Goal: Task Accomplishment & Management: Manage account settings

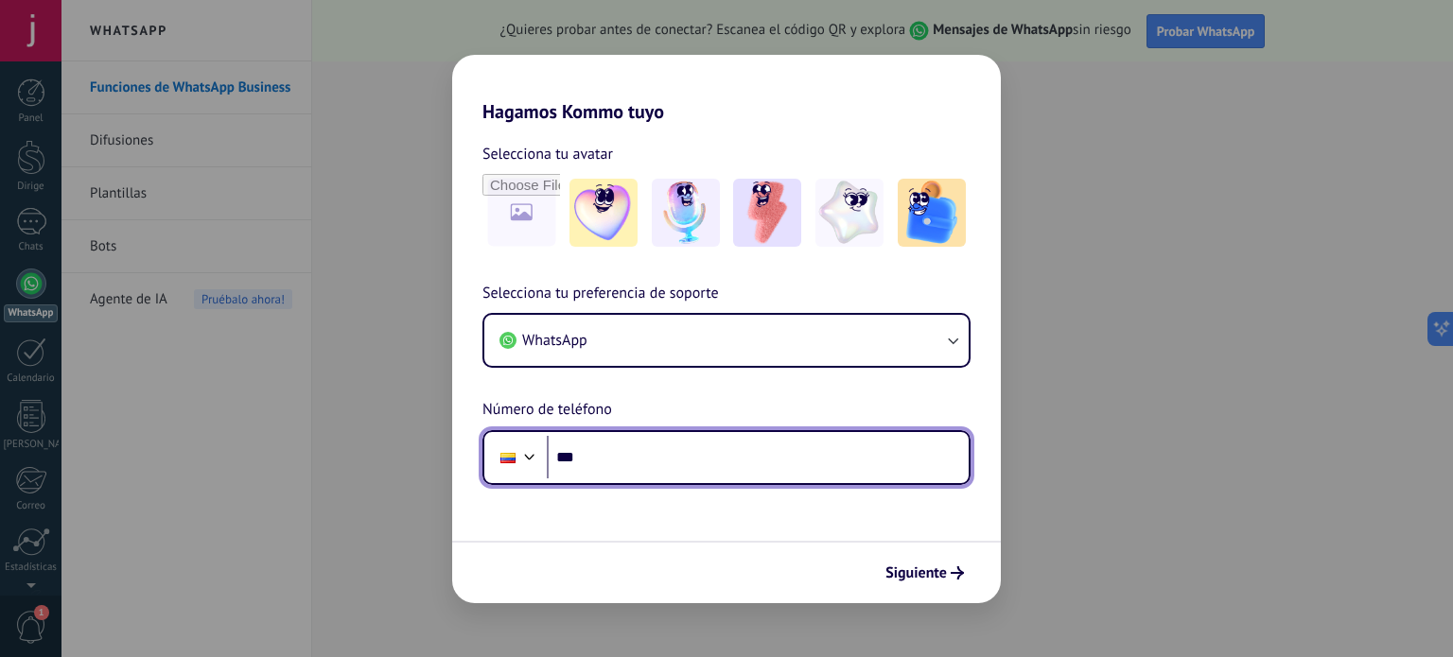
click at [638, 462] on input "***" at bounding box center [758, 458] width 422 height 44
type input "**********"
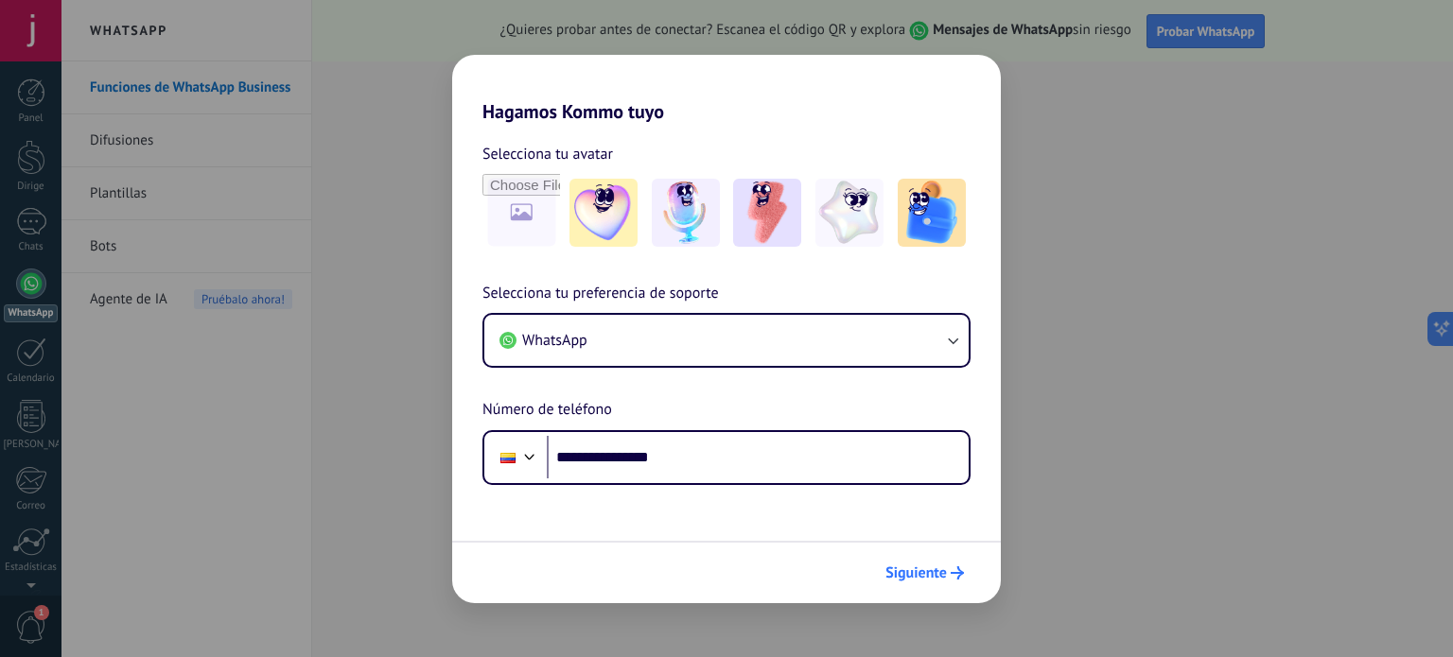
click at [946, 574] on span "Siguiente" at bounding box center [915, 573] width 61 height 13
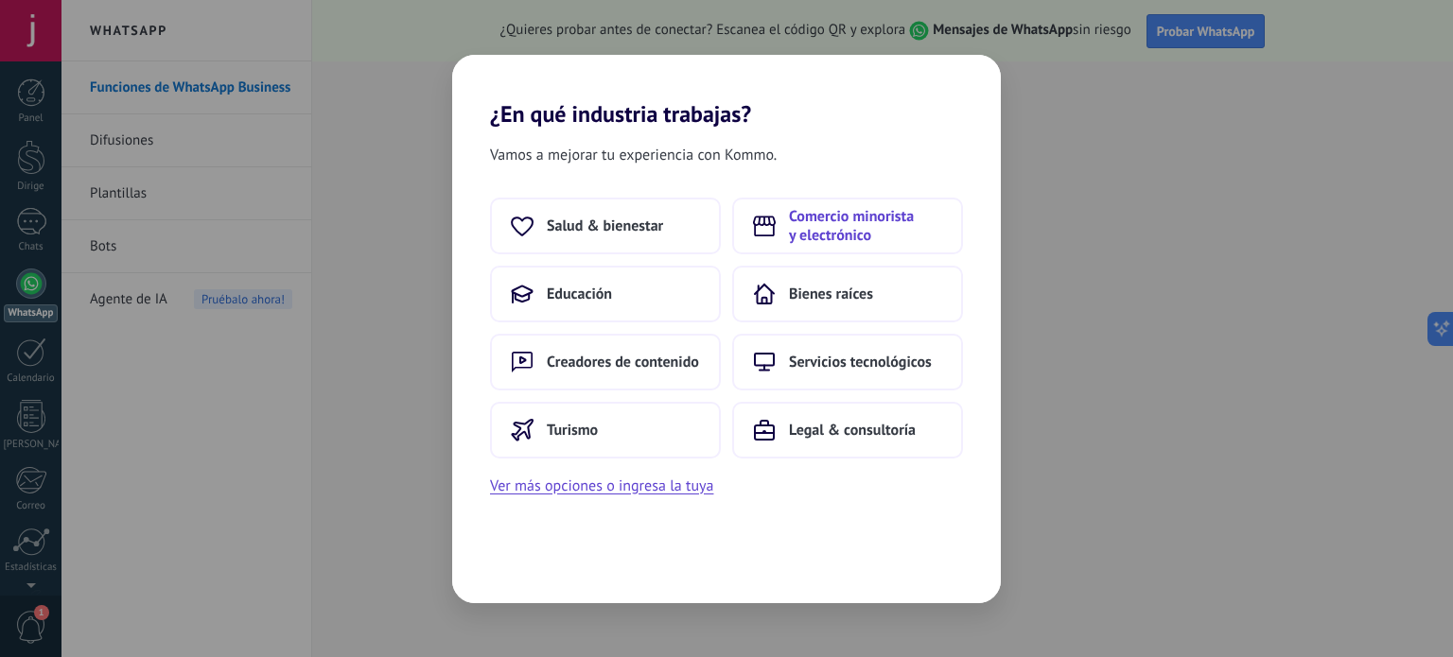
click at [836, 236] on font "Comercio minorista y electrónico" at bounding box center [851, 226] width 125 height 38
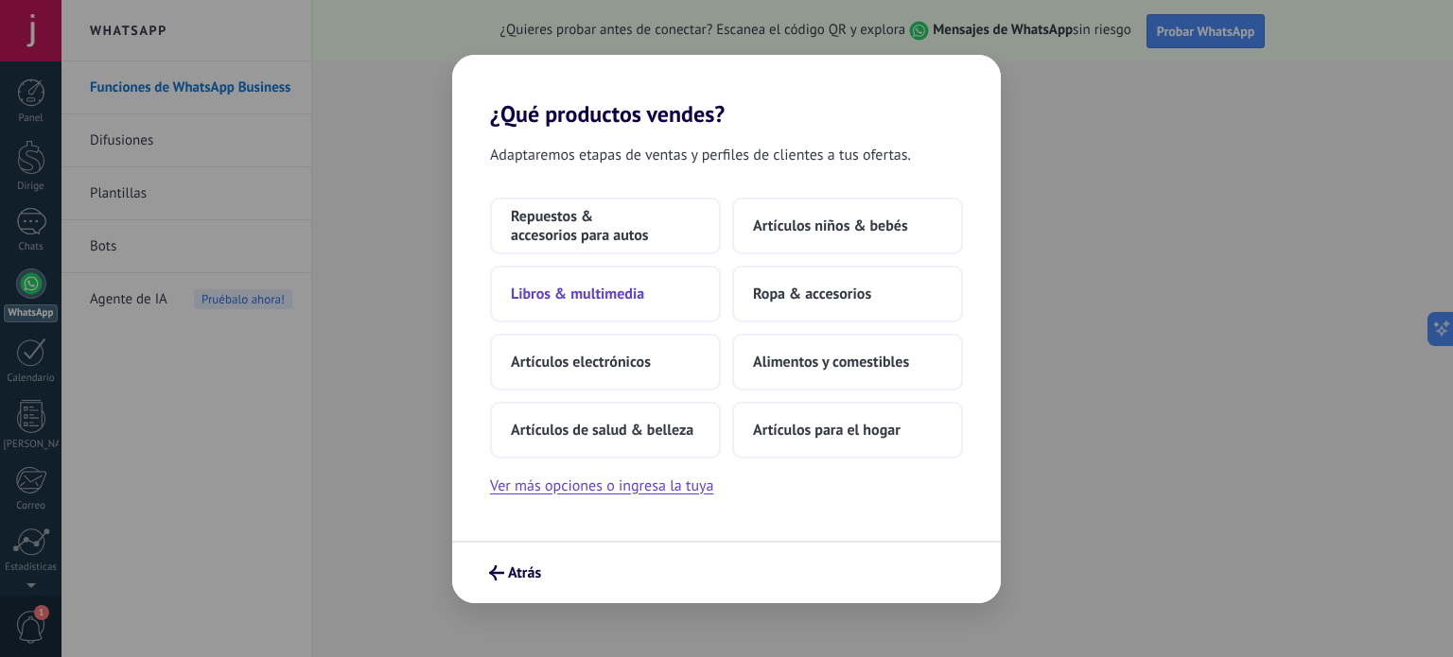
click at [632, 305] on button "Libros & multimedia" at bounding box center [605, 294] width 231 height 57
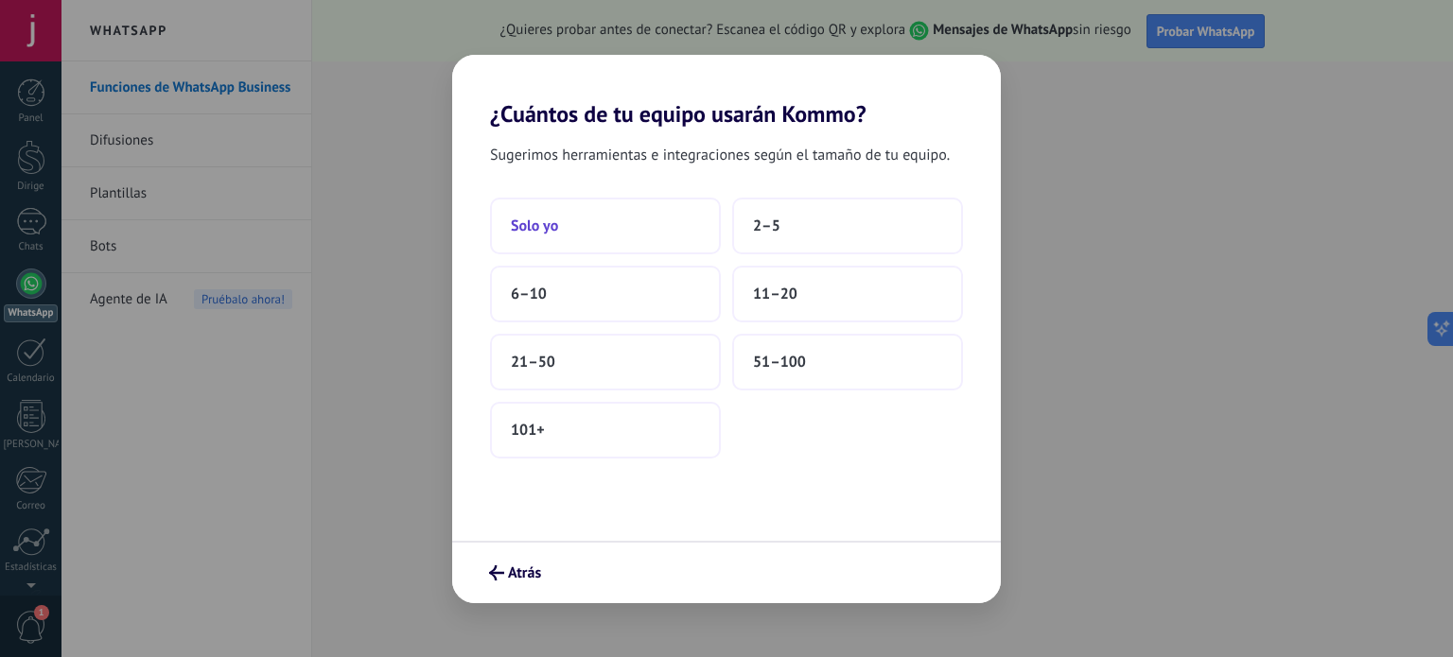
click at [525, 212] on button "Solo yo" at bounding box center [605, 226] width 231 height 57
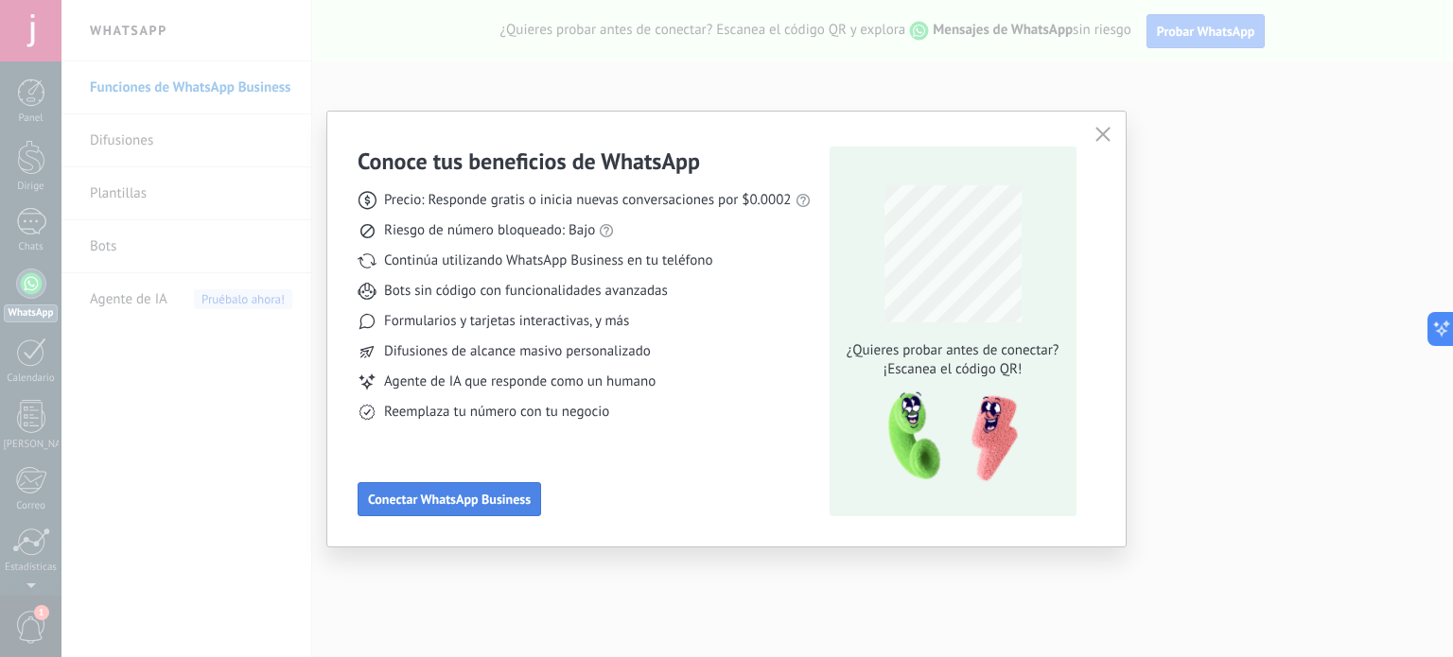
click at [458, 500] on span "Conectar WhatsApp Business" at bounding box center [449, 499] width 163 height 13
click at [1101, 135] on use "button" at bounding box center [1102, 135] width 14 height 14
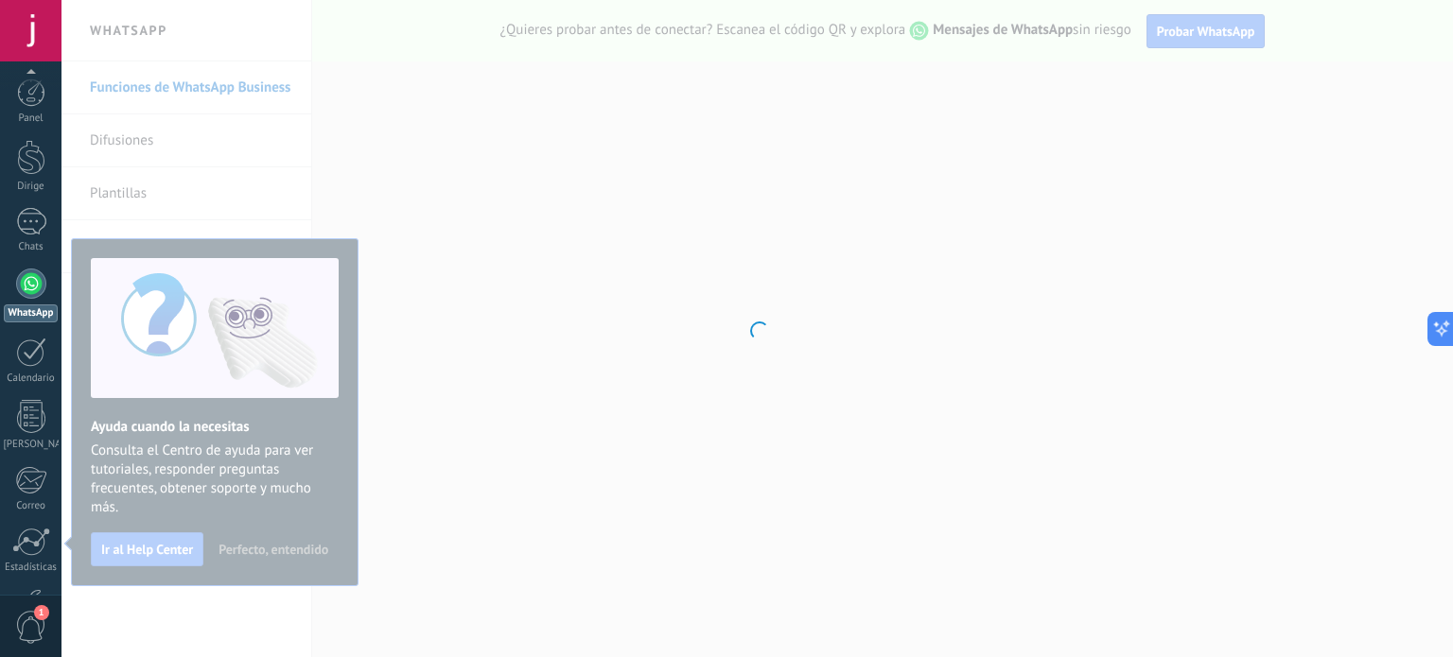
scroll to position [129, 0]
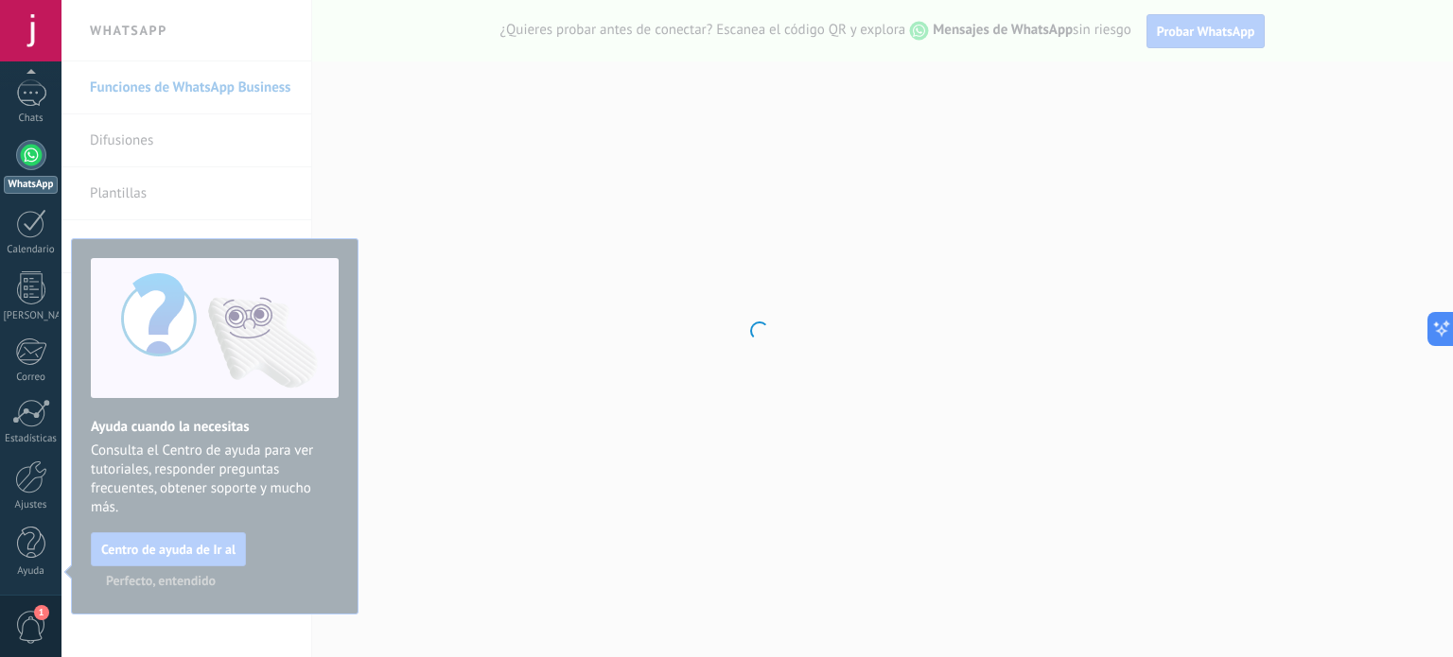
click at [571, 234] on div at bounding box center [756, 328] width 1391 height 657
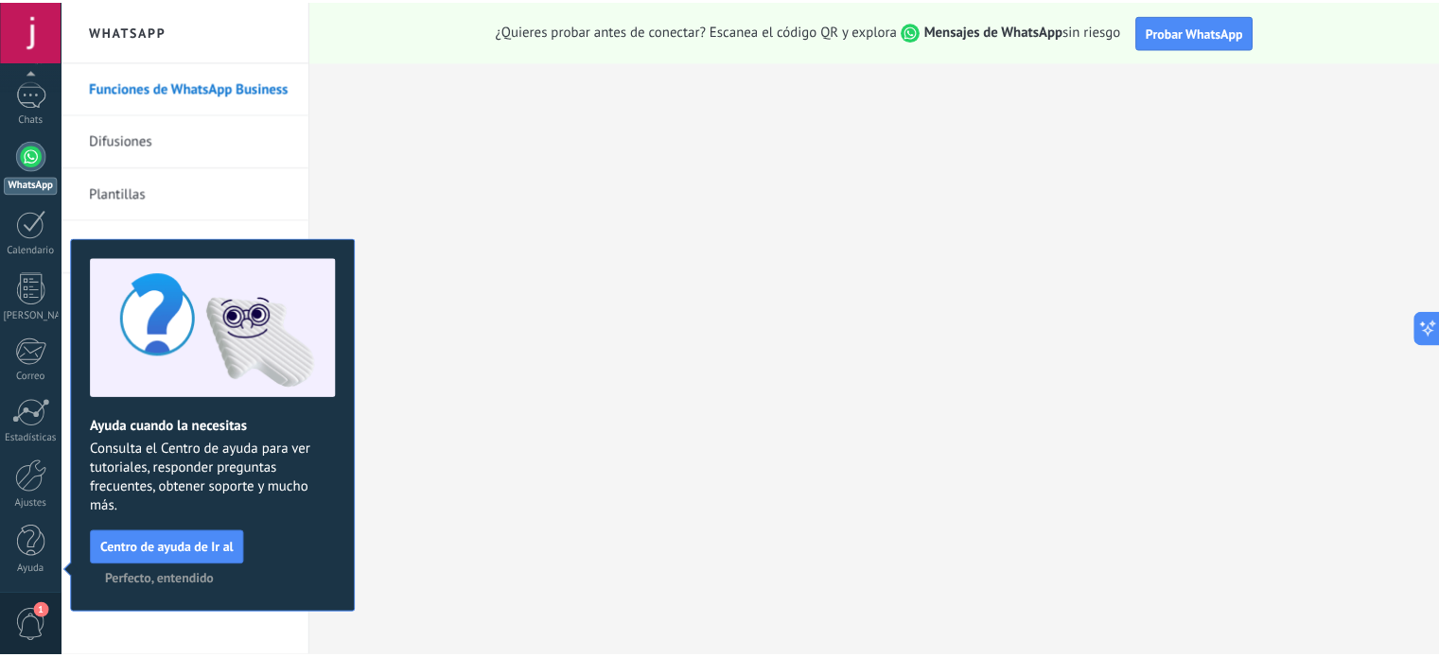
scroll to position [0, 0]
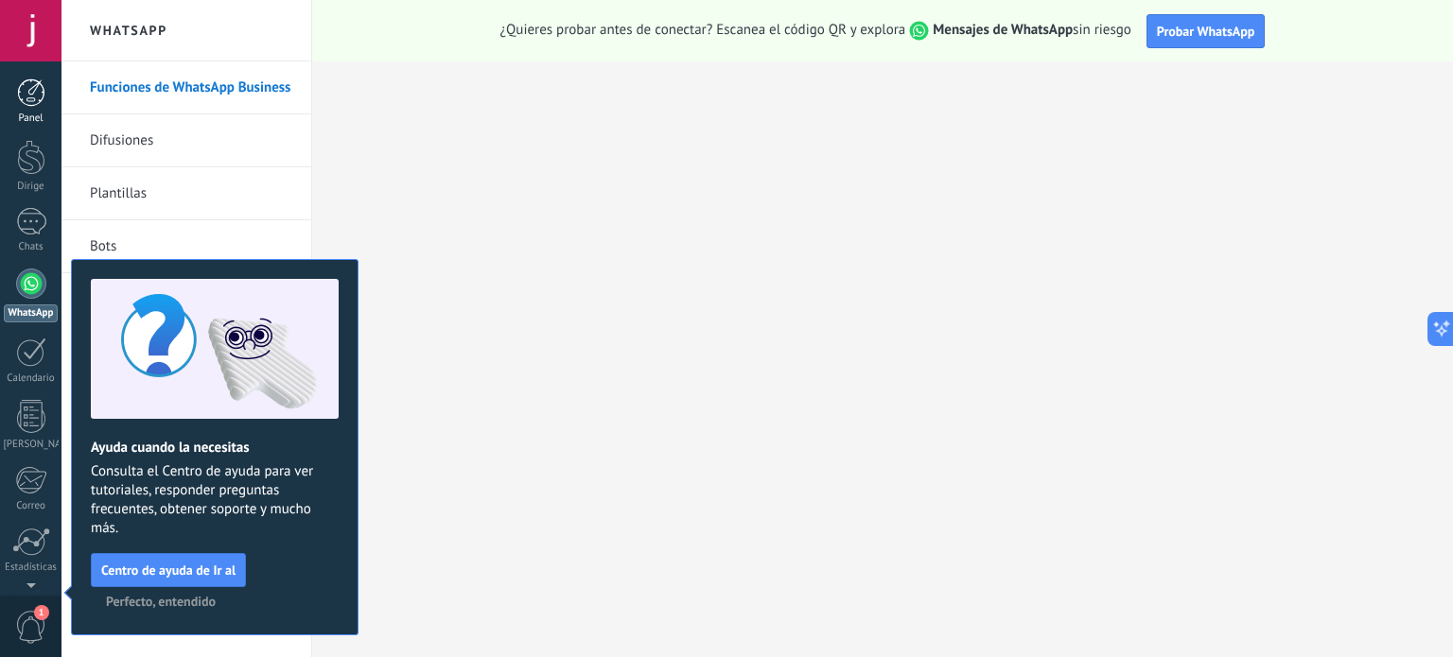
click at [29, 111] on link "Panel" at bounding box center [30, 102] width 61 height 46
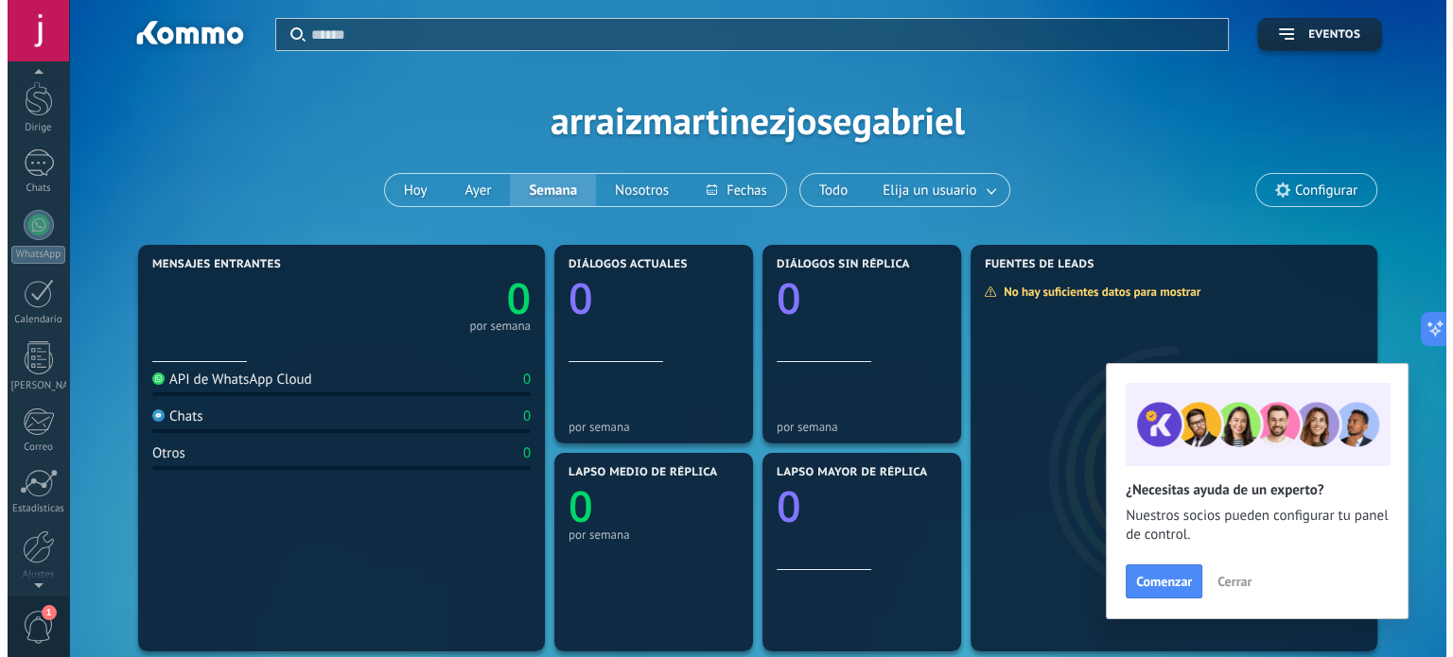
scroll to position [129, 0]
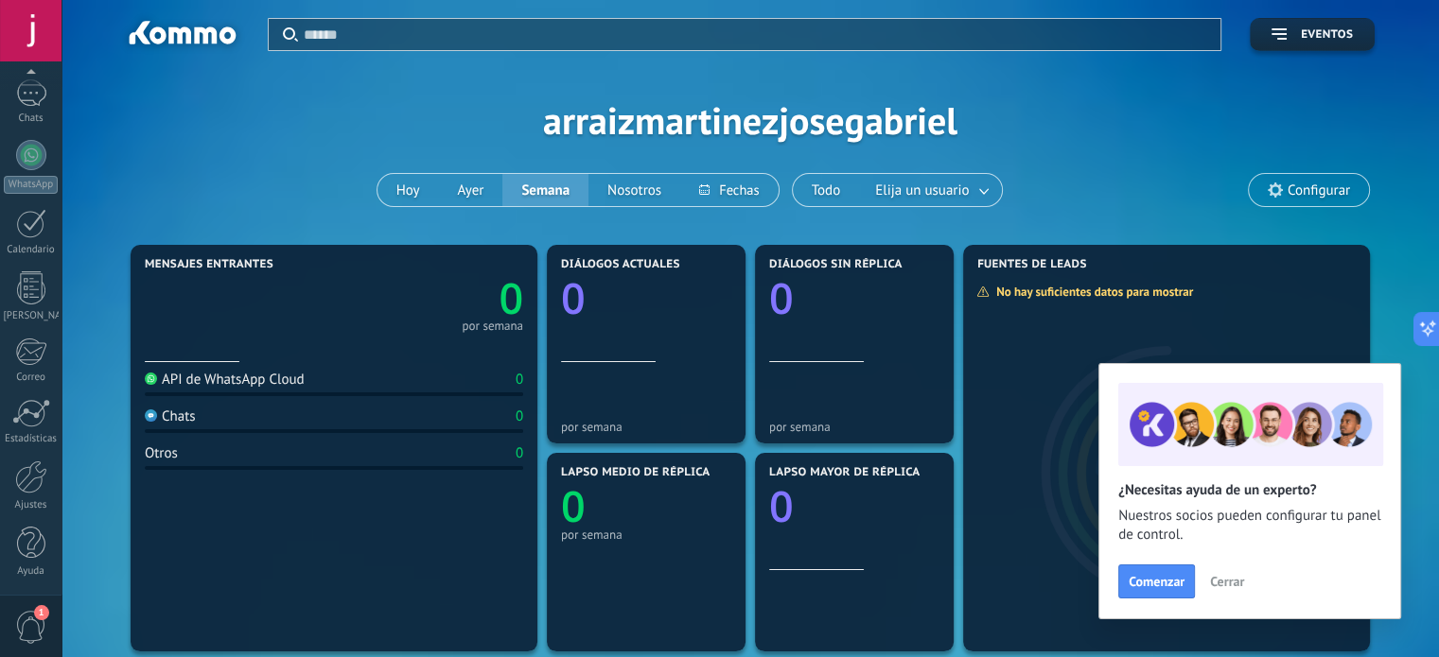
click at [26, 618] on span "1" at bounding box center [31, 627] width 32 height 33
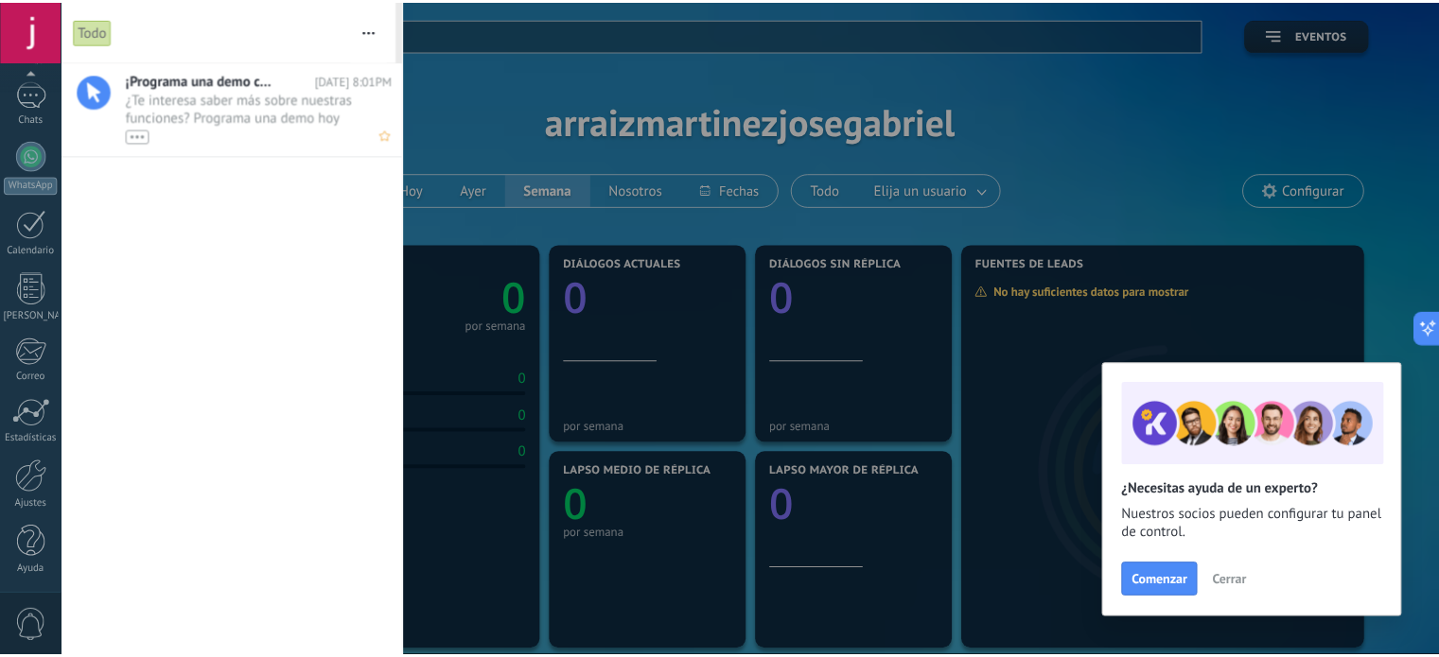
scroll to position [0, 0]
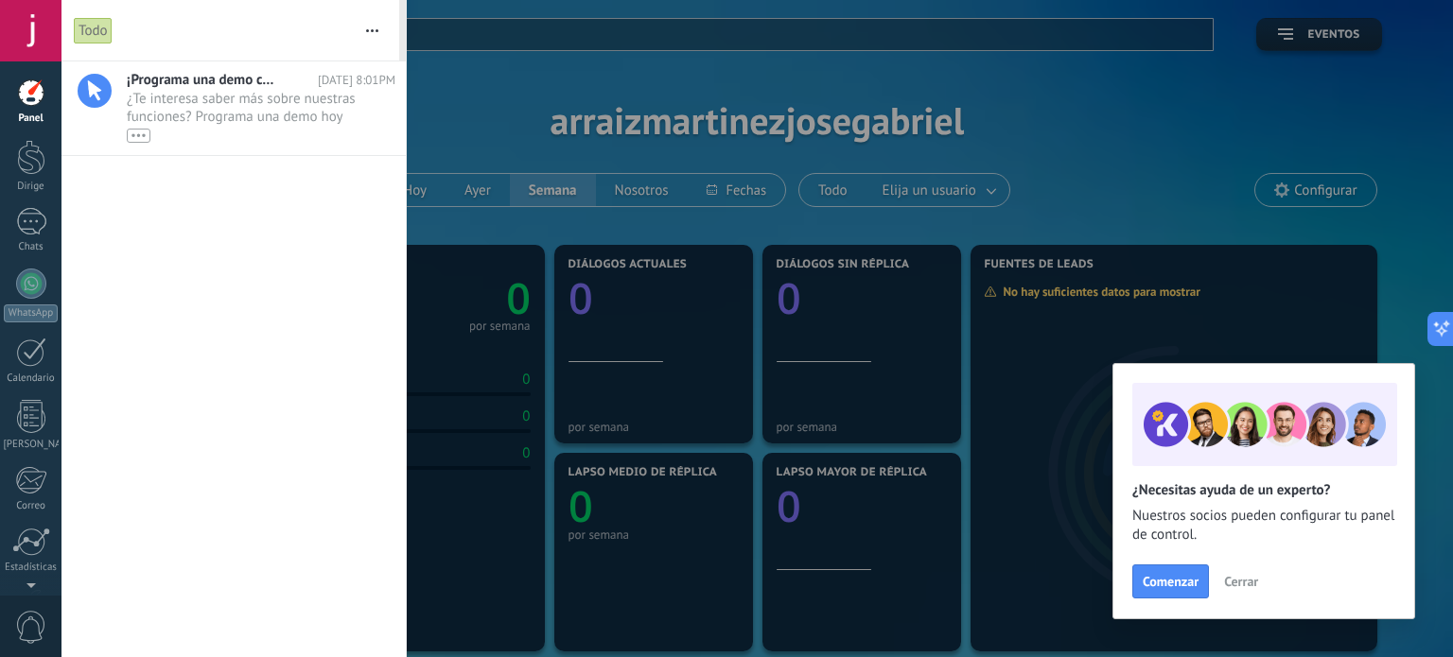
click at [571, 44] on div at bounding box center [726, 328] width 1453 height 657
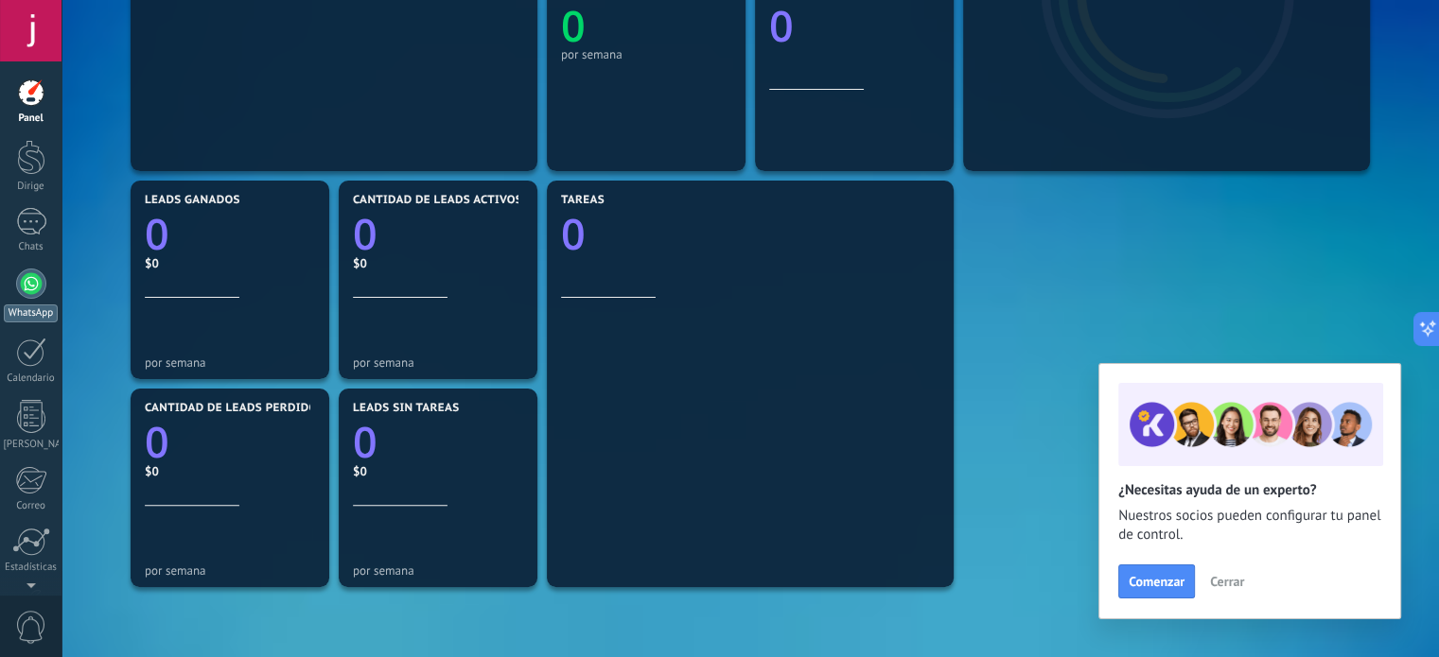
scroll to position [303, 0]
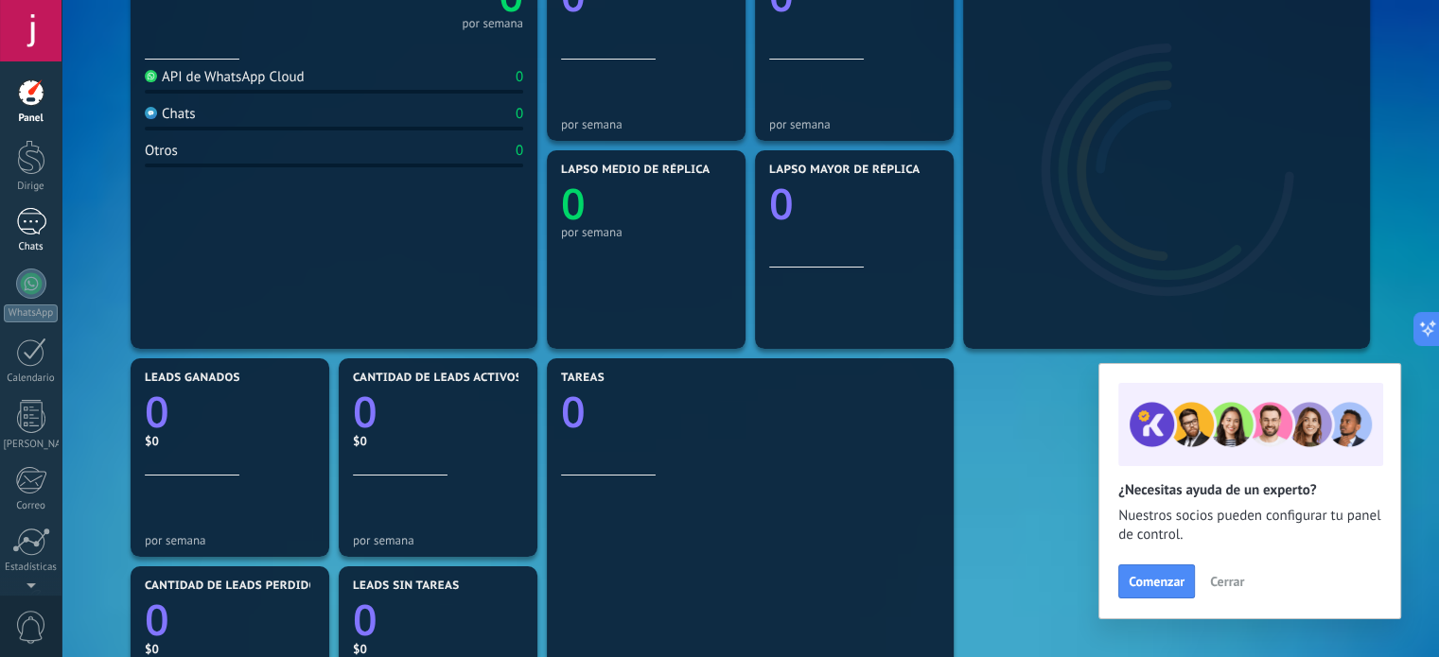
click at [25, 236] on link "Chats" at bounding box center [30, 230] width 61 height 45
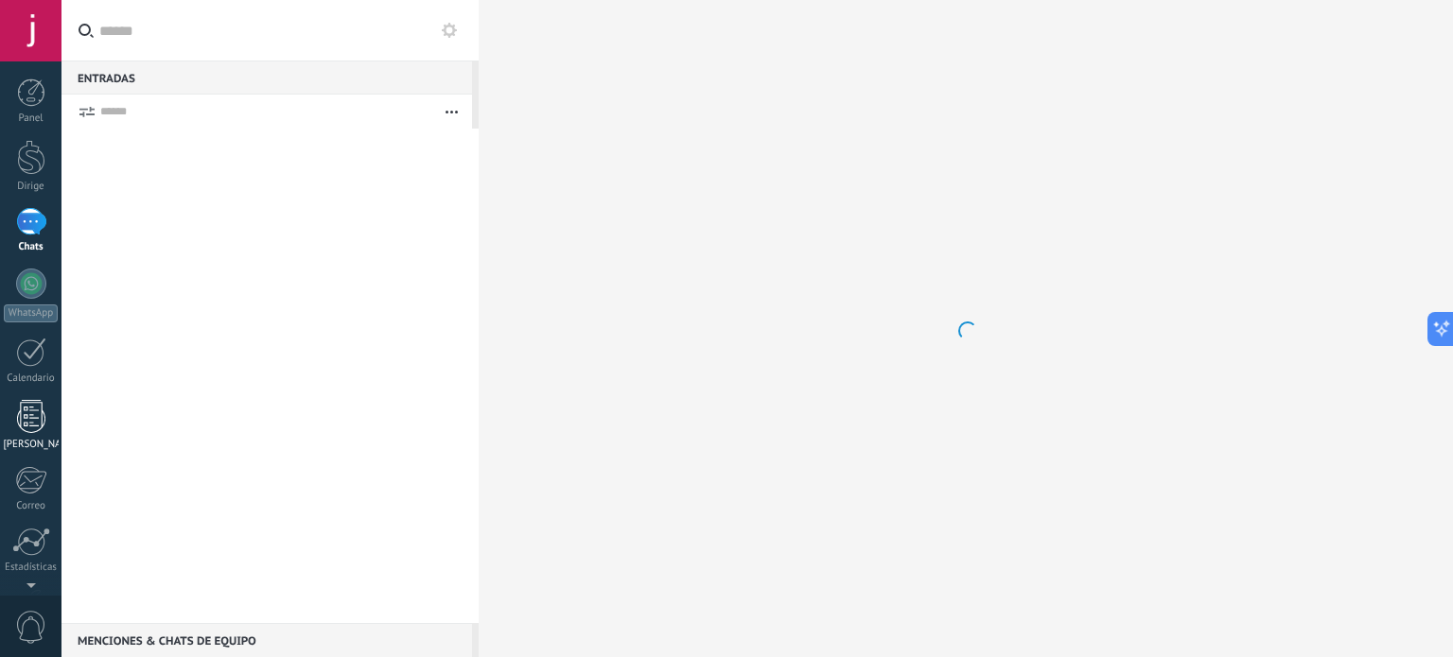
click at [26, 410] on div at bounding box center [31, 416] width 28 height 33
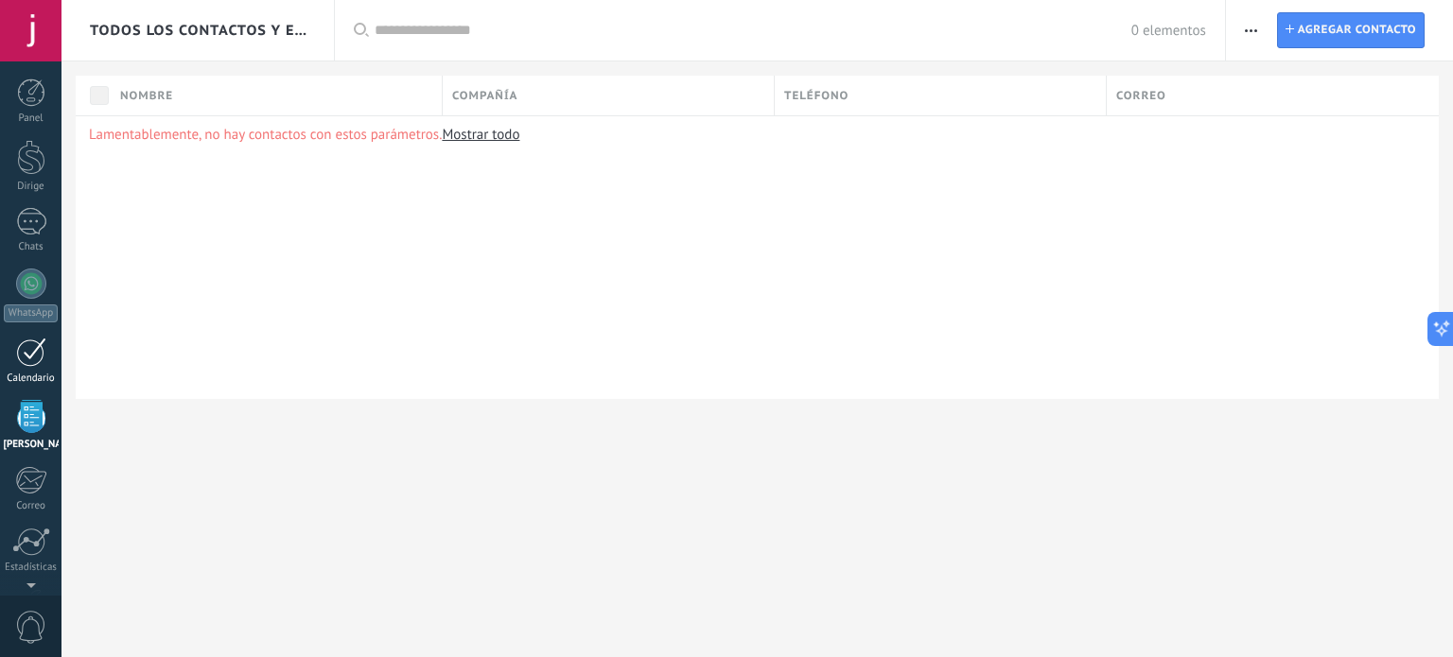
click at [27, 355] on div at bounding box center [31, 352] width 30 height 29
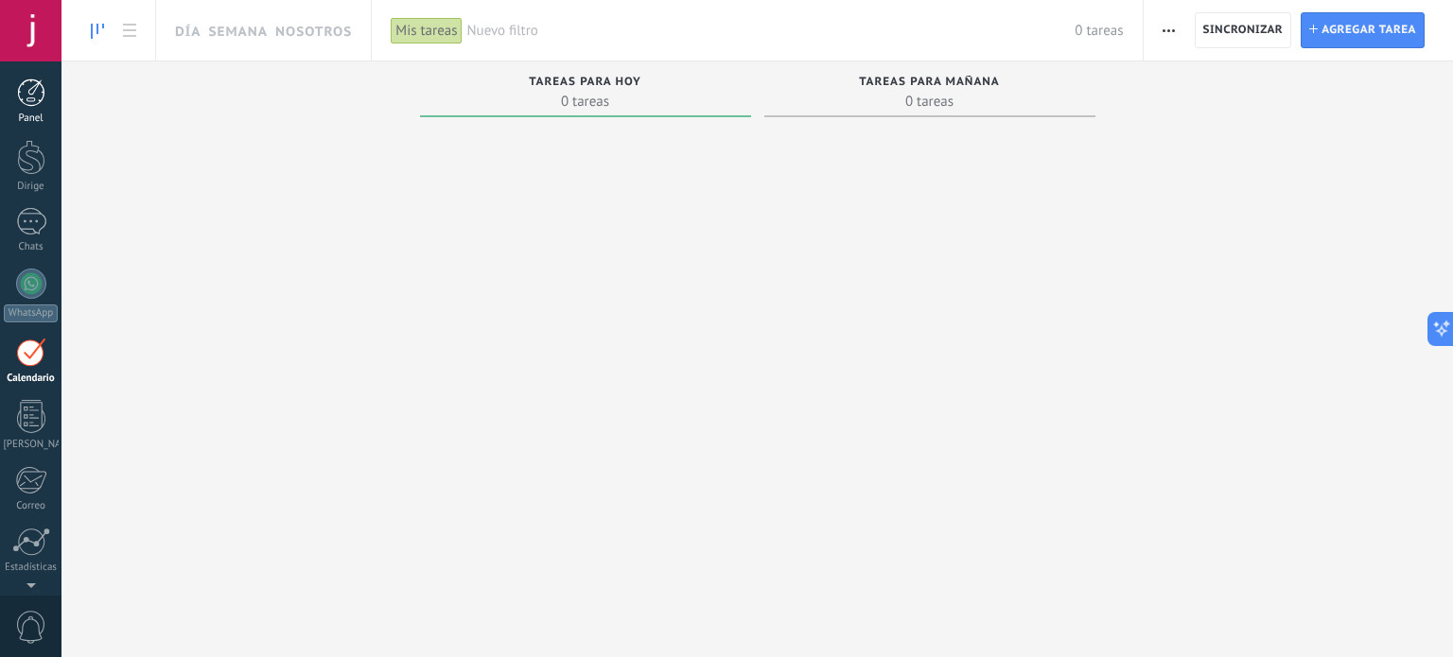
click at [29, 106] on div at bounding box center [31, 93] width 28 height 28
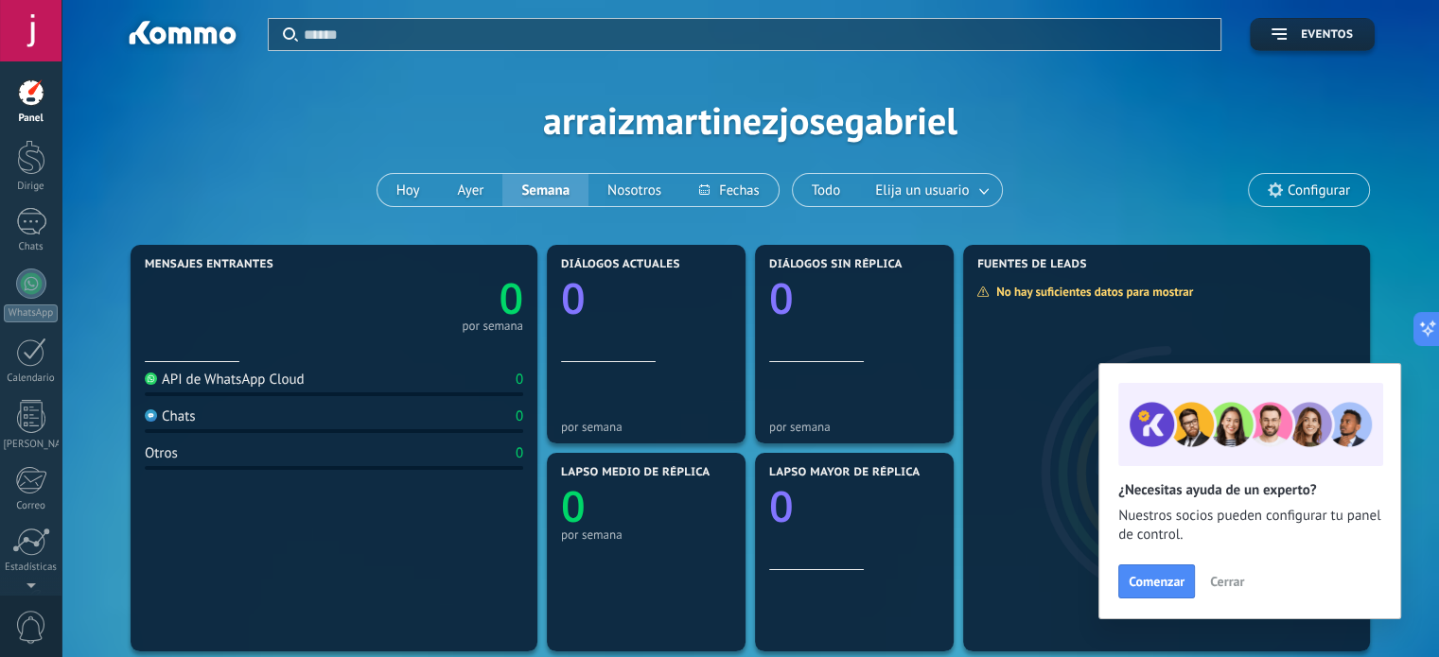
click at [30, 456] on div "Panel Dirige Chats WhatsApp [GEOGRAPHIC_DATA]" at bounding box center [30, 402] width 61 height 647
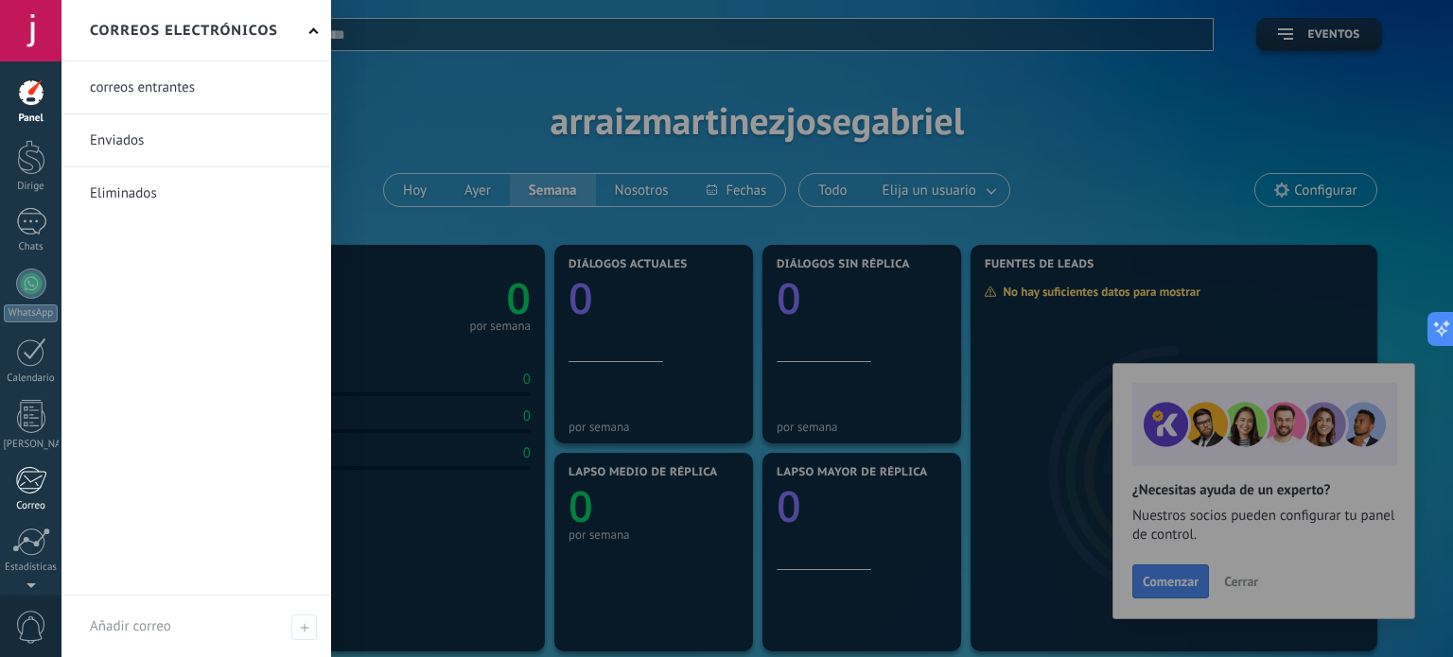
click at [34, 472] on div at bounding box center [30, 480] width 31 height 28
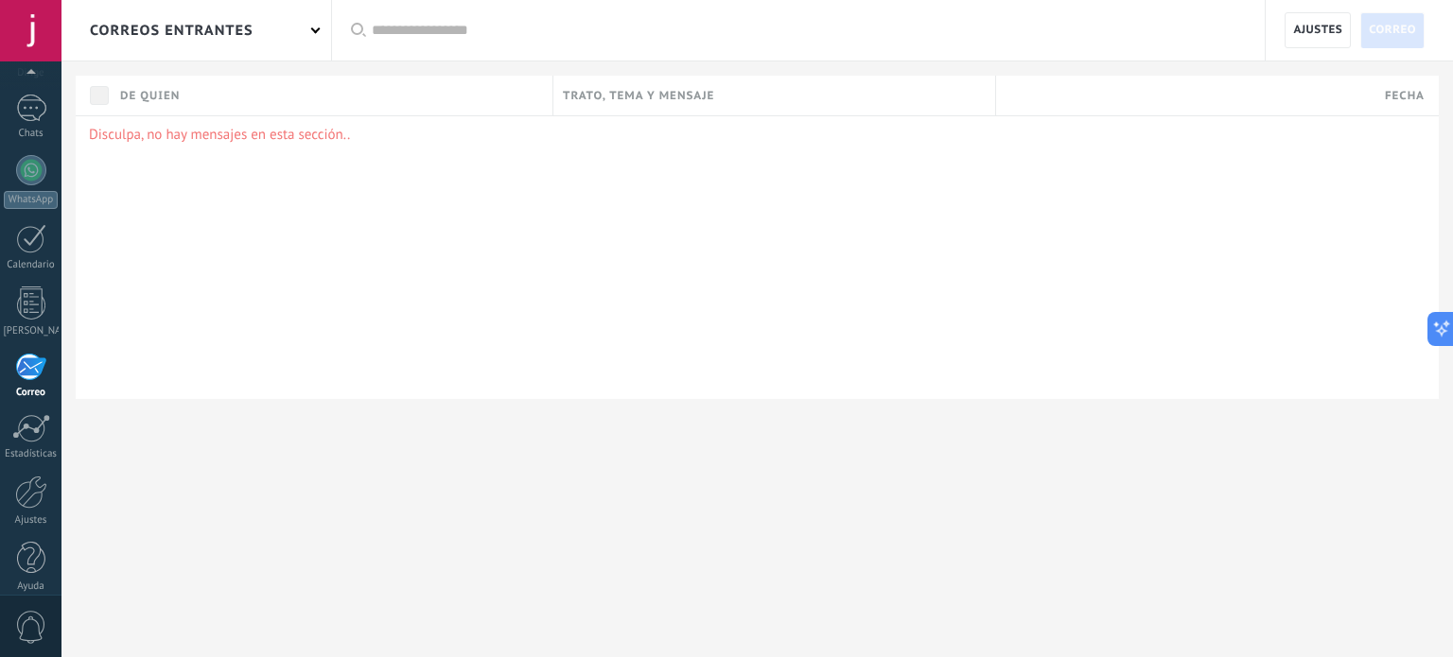
scroll to position [129, 0]
click at [248, 33] on font "correos entrantes" at bounding box center [172, 31] width 164 height 18
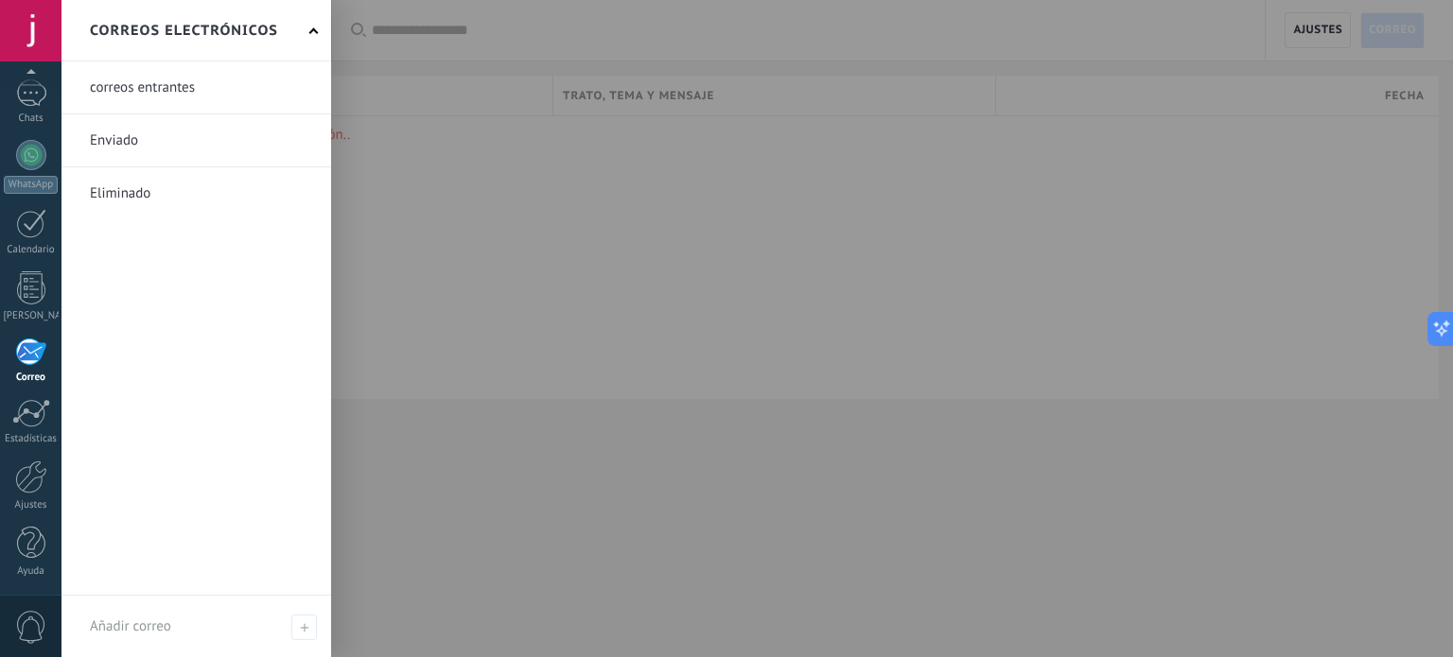
drag, startPoint x: 775, startPoint y: 212, endPoint x: 1231, endPoint y: 185, distance: 457.6
click at [777, 212] on div at bounding box center [787, 328] width 1453 height 657
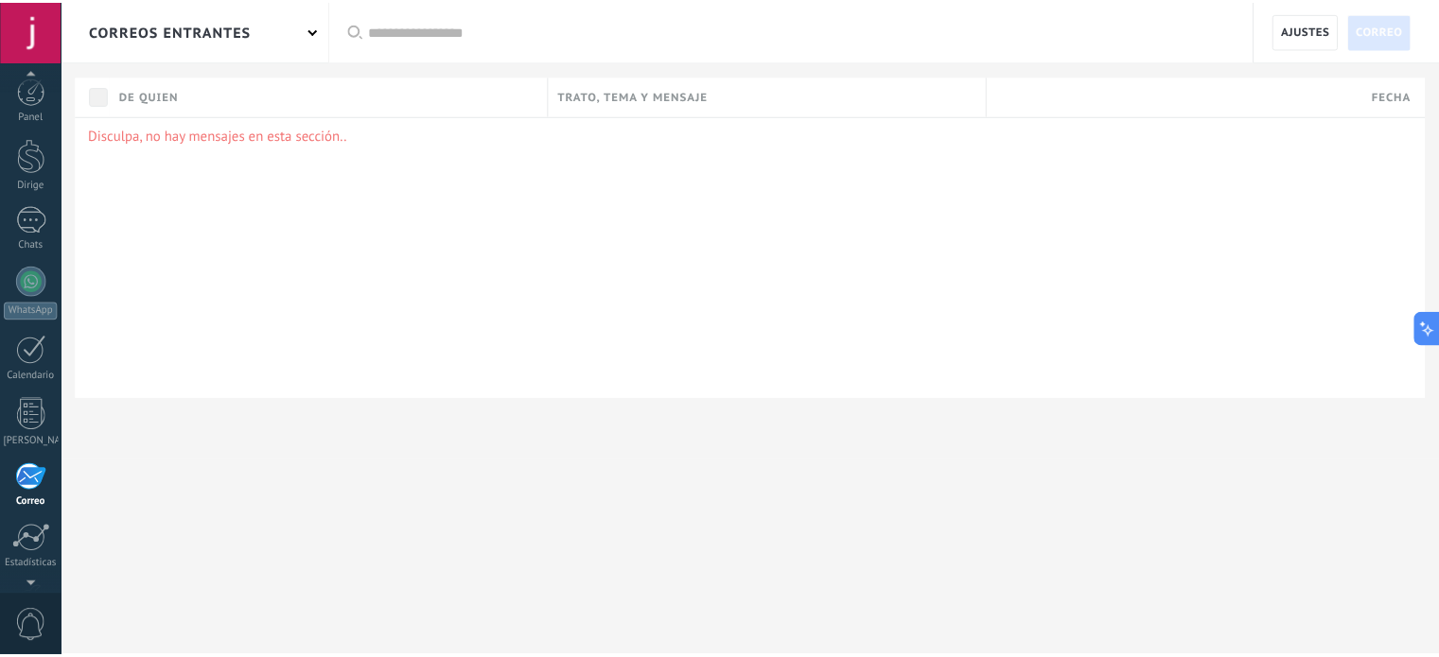
scroll to position [0, 0]
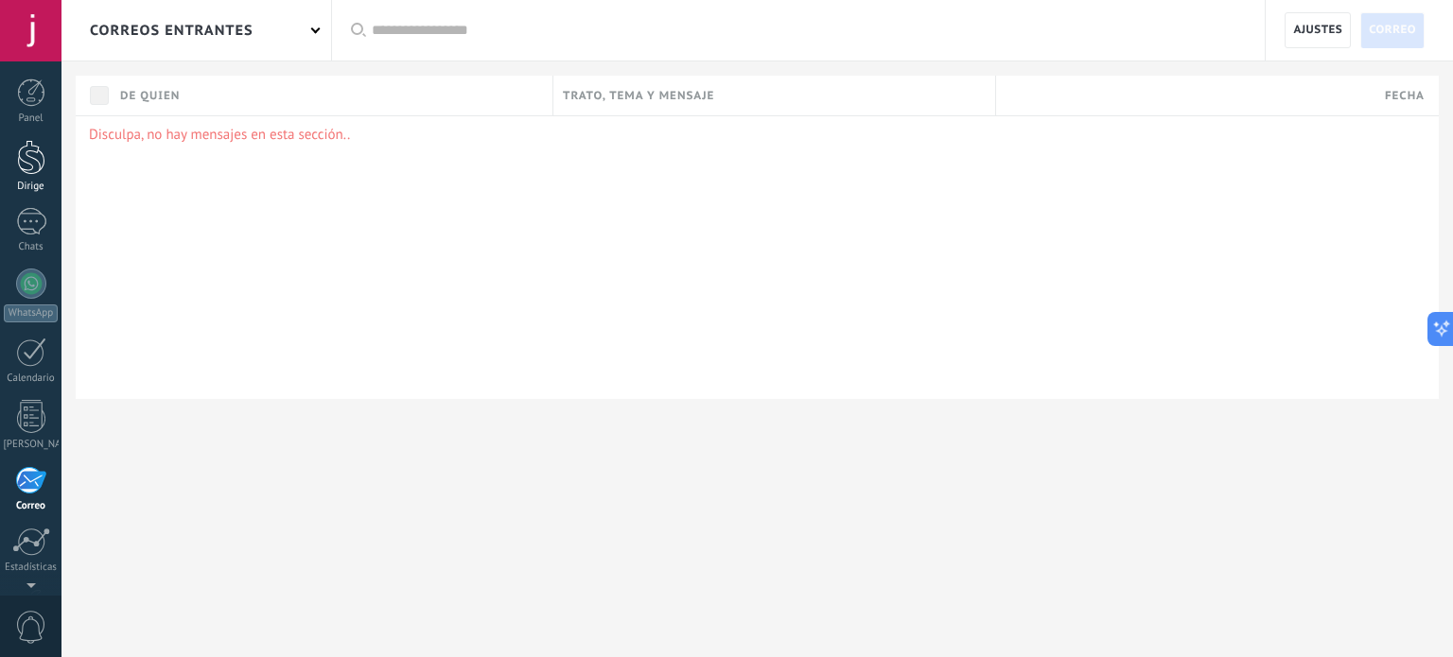
click at [28, 158] on div at bounding box center [31, 157] width 28 height 35
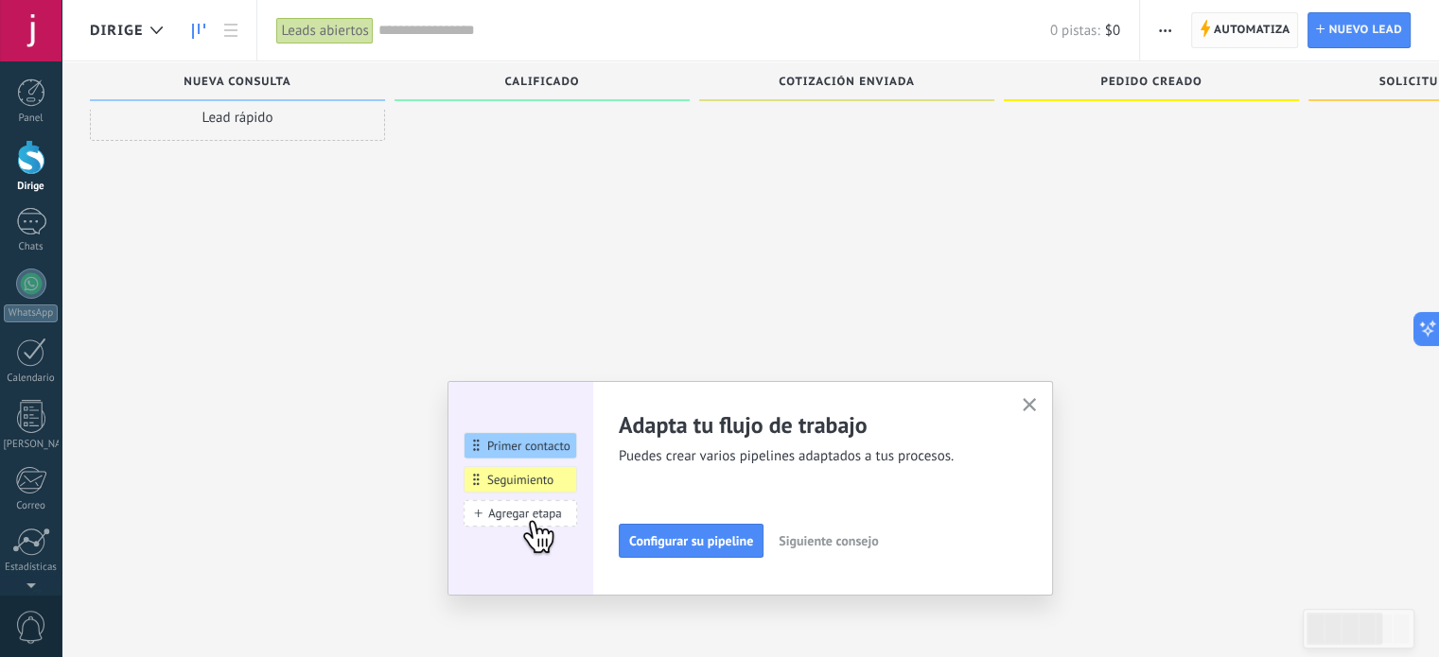
click at [1247, 26] on font "Automatiza" at bounding box center [1251, 30] width 77 height 14
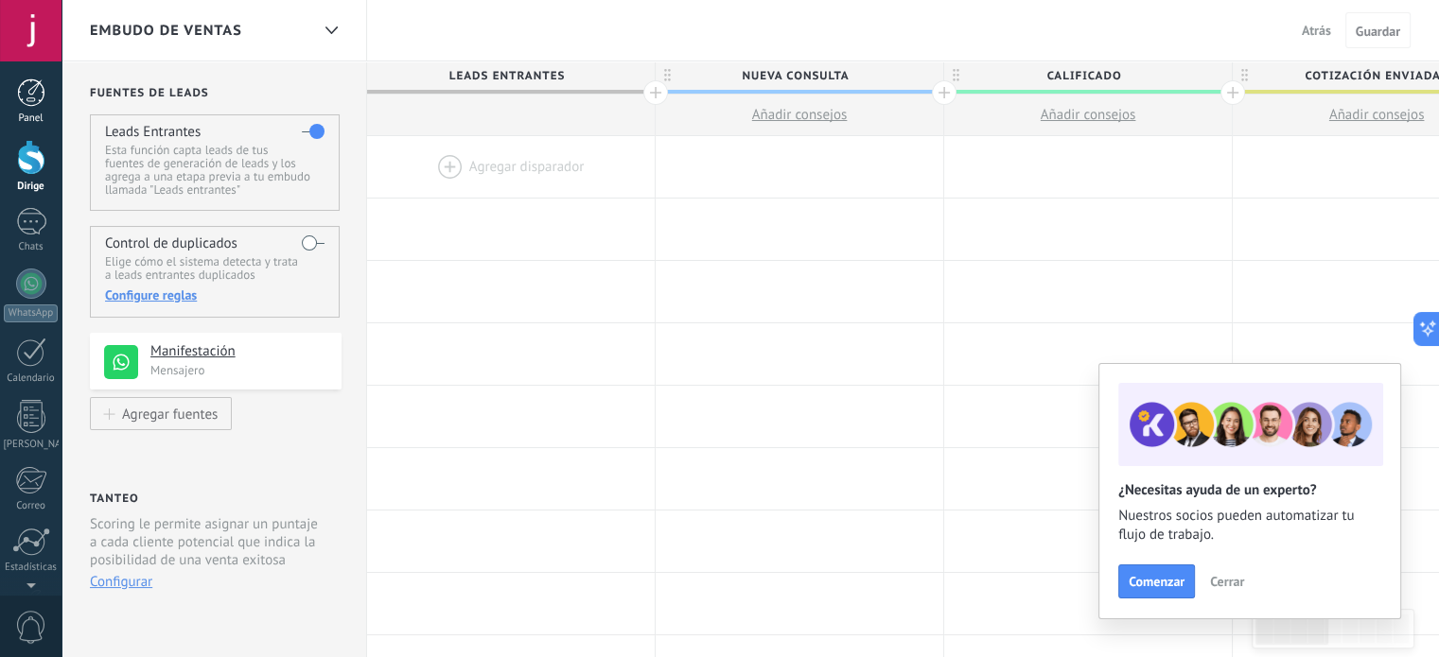
click at [31, 104] on div at bounding box center [31, 93] width 28 height 28
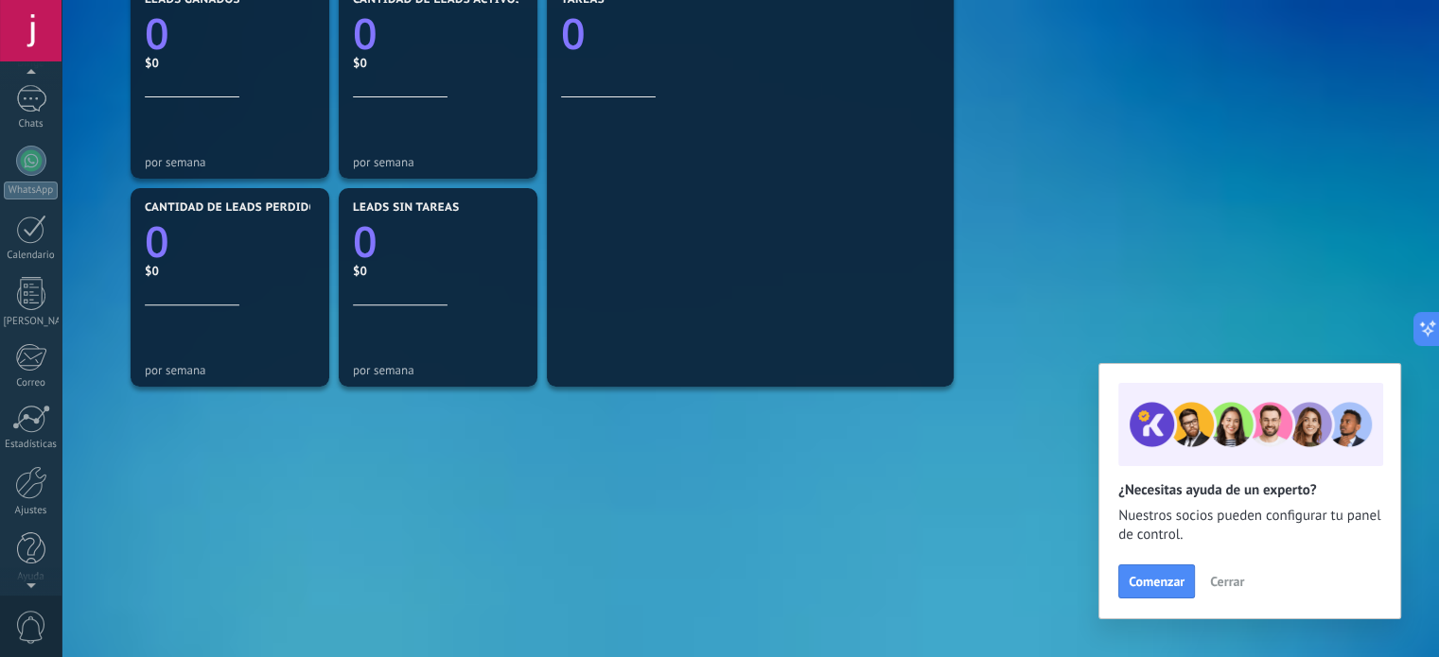
scroll to position [129, 0]
click at [24, 481] on div at bounding box center [31, 477] width 32 height 33
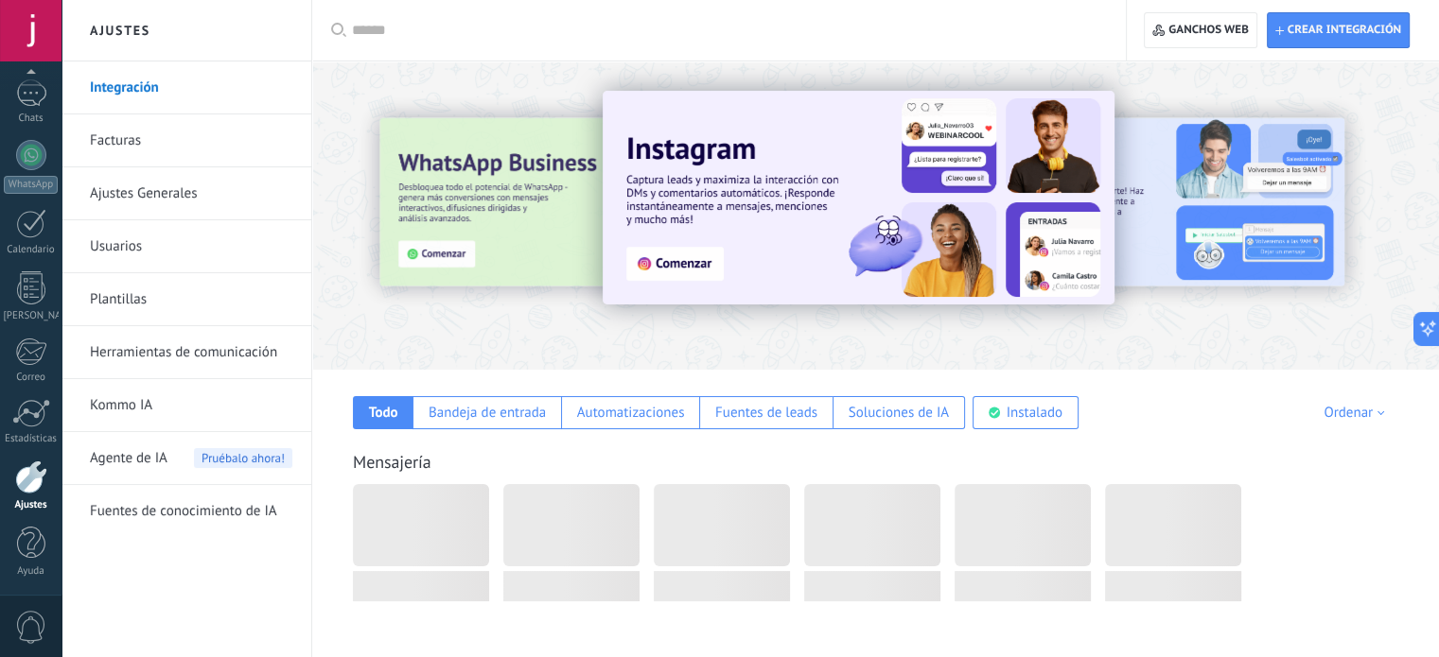
click at [643, 326] on div at bounding box center [875, 210] width 1126 height 271
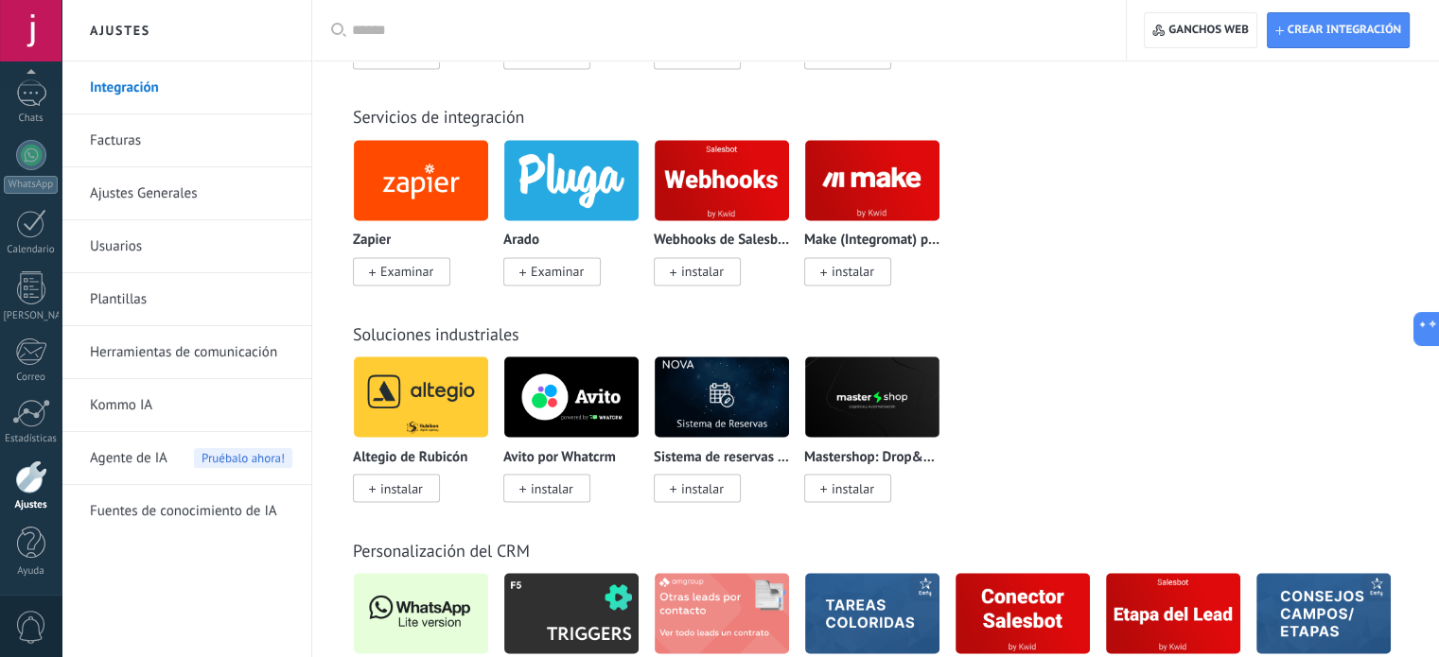
scroll to position [3689, 0]
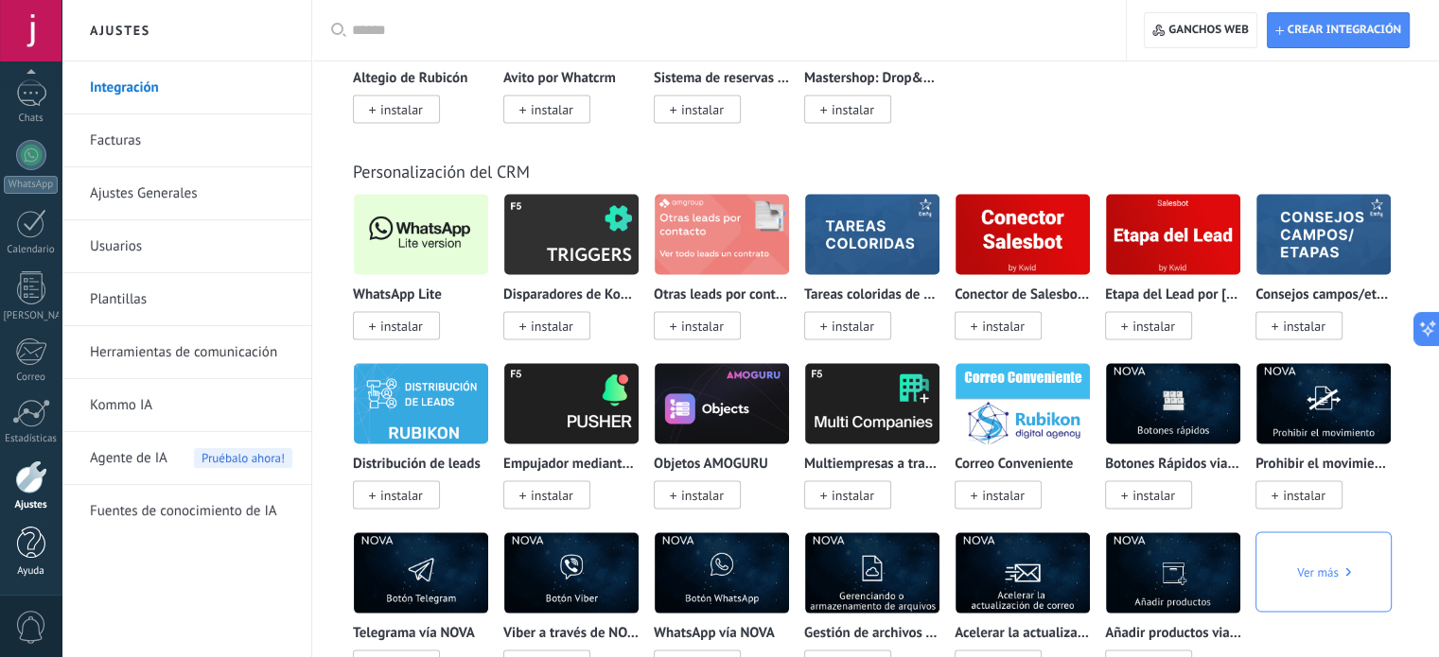
click at [11, 547] on link "Ayuda" at bounding box center [30, 552] width 61 height 51
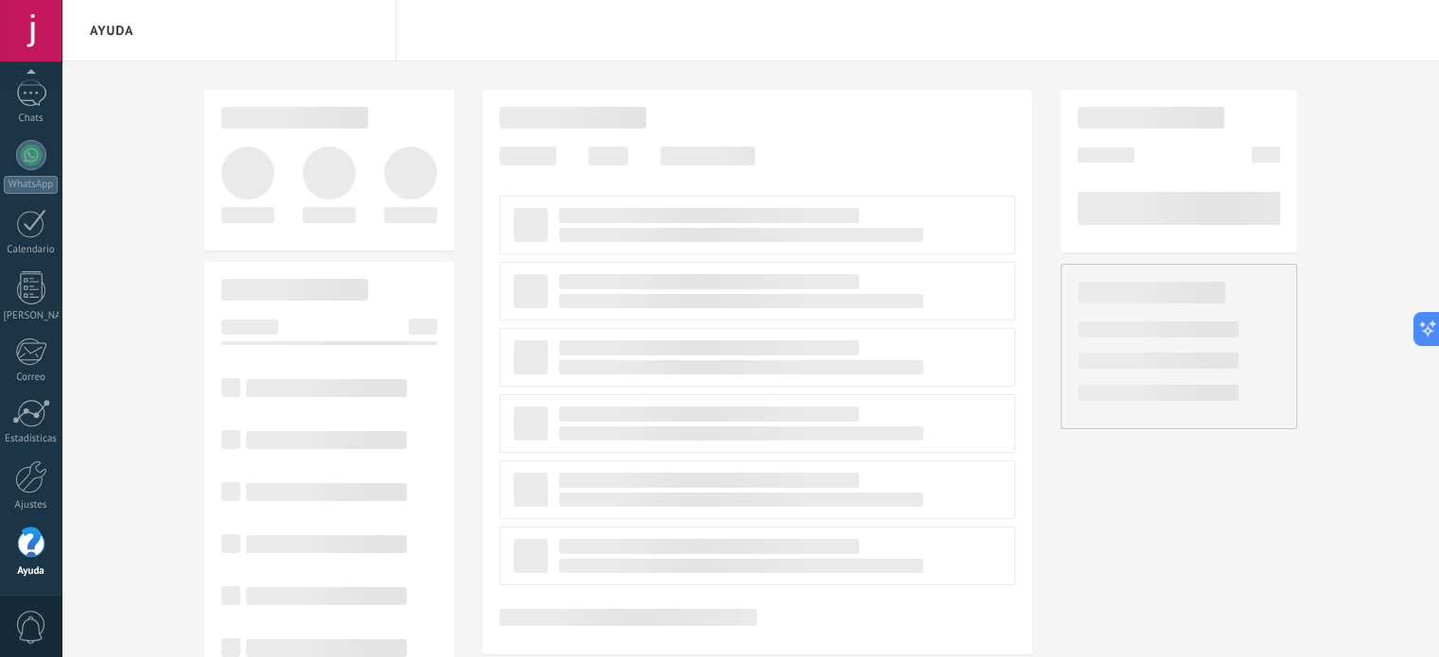
click at [25, 623] on span "0" at bounding box center [31, 627] width 32 height 33
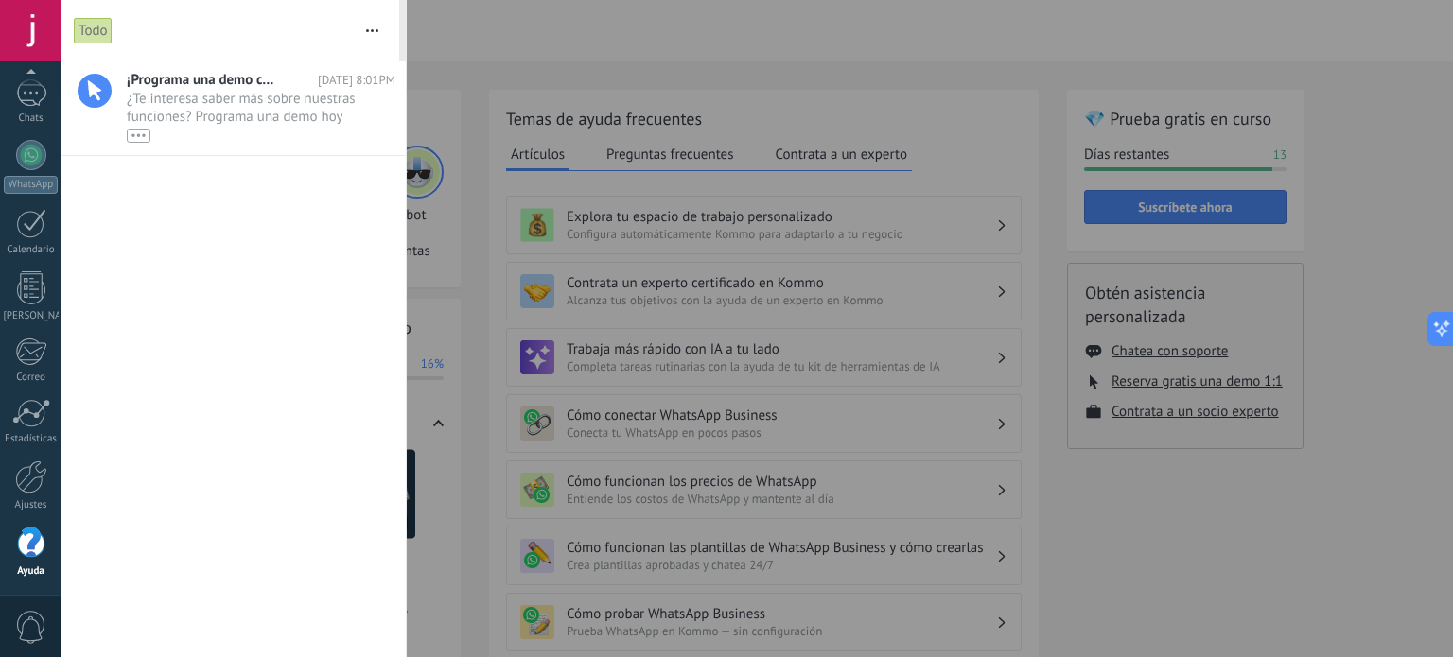
click at [564, 71] on div at bounding box center [726, 328] width 1453 height 657
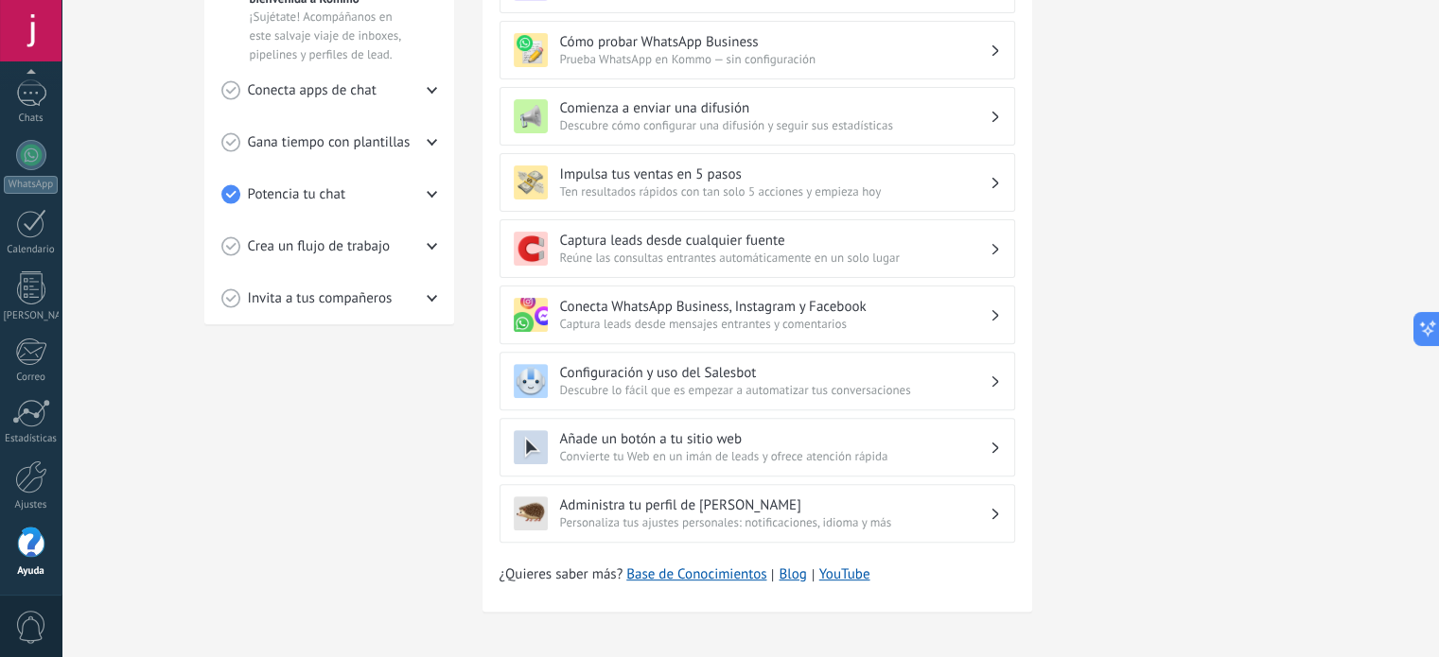
scroll to position [383, 0]
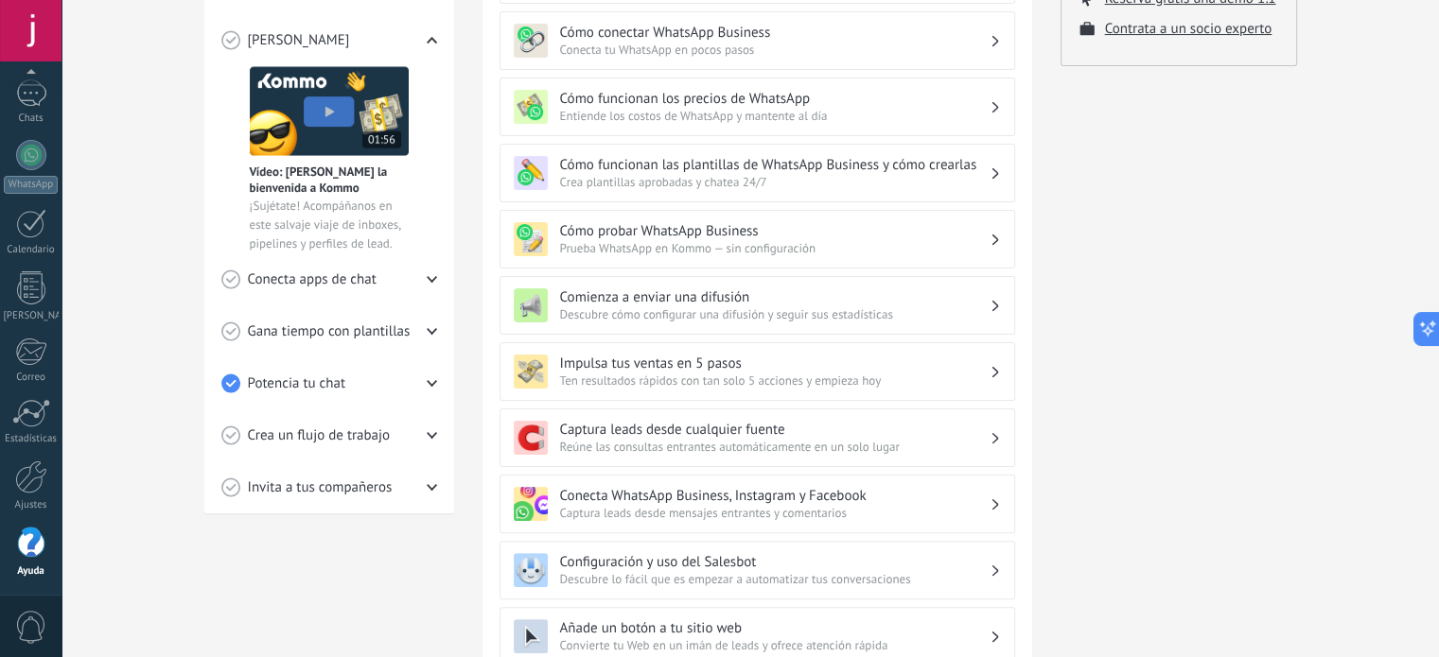
click at [374, 275] on span "Conecta apps de chat" at bounding box center [312, 279] width 129 height 19
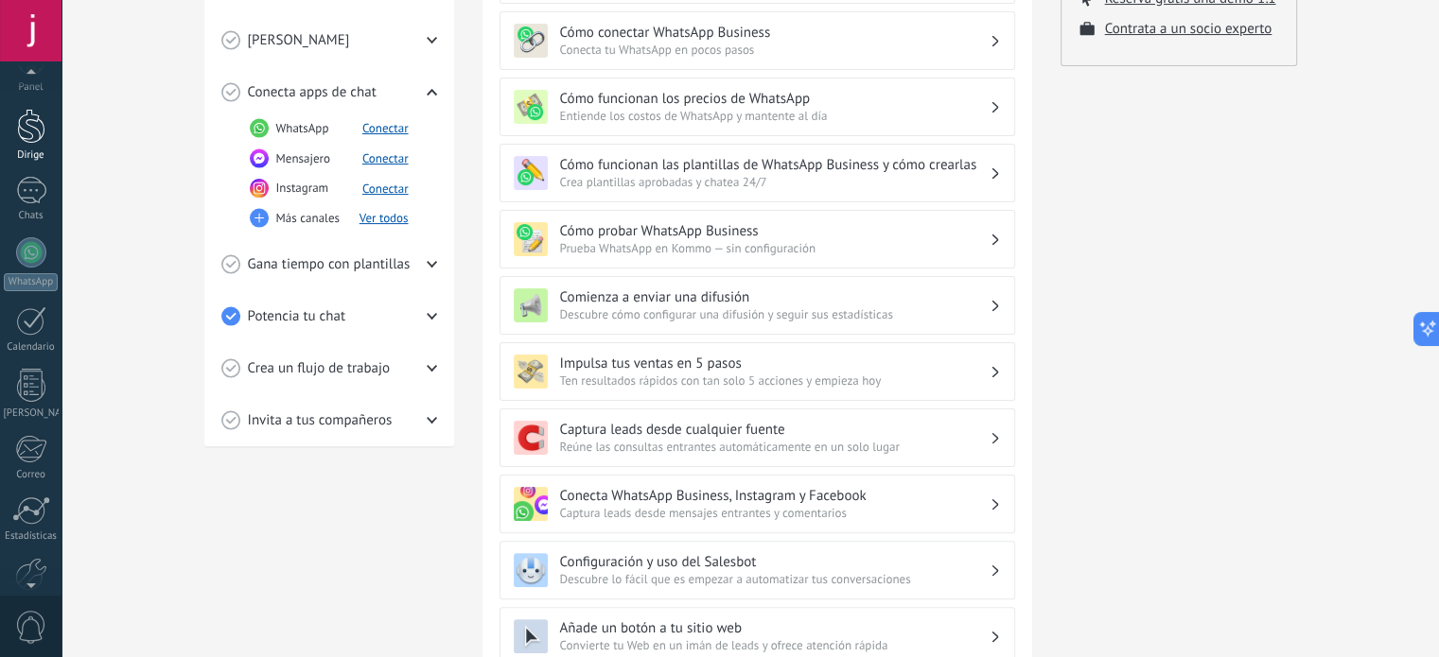
scroll to position [0, 0]
click at [33, 86] on div at bounding box center [31, 93] width 28 height 28
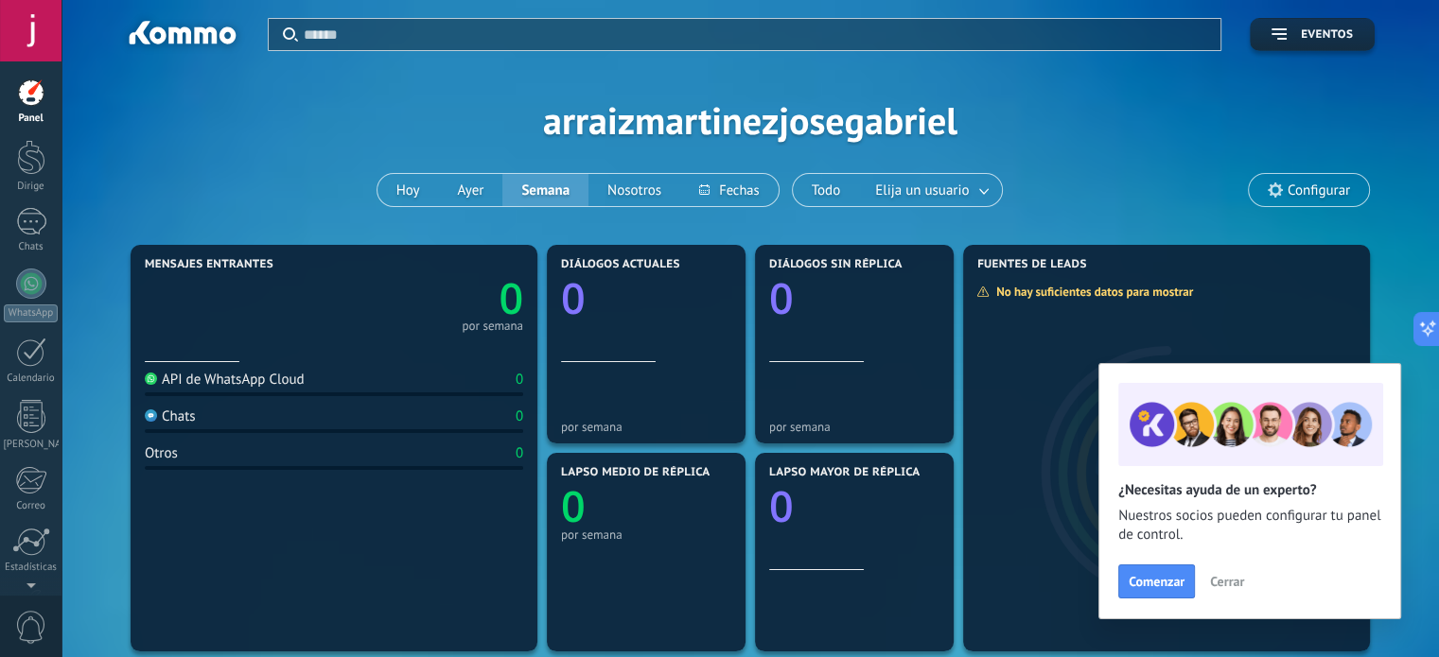
click at [44, 13] on div at bounding box center [30, 30] width 61 height 61
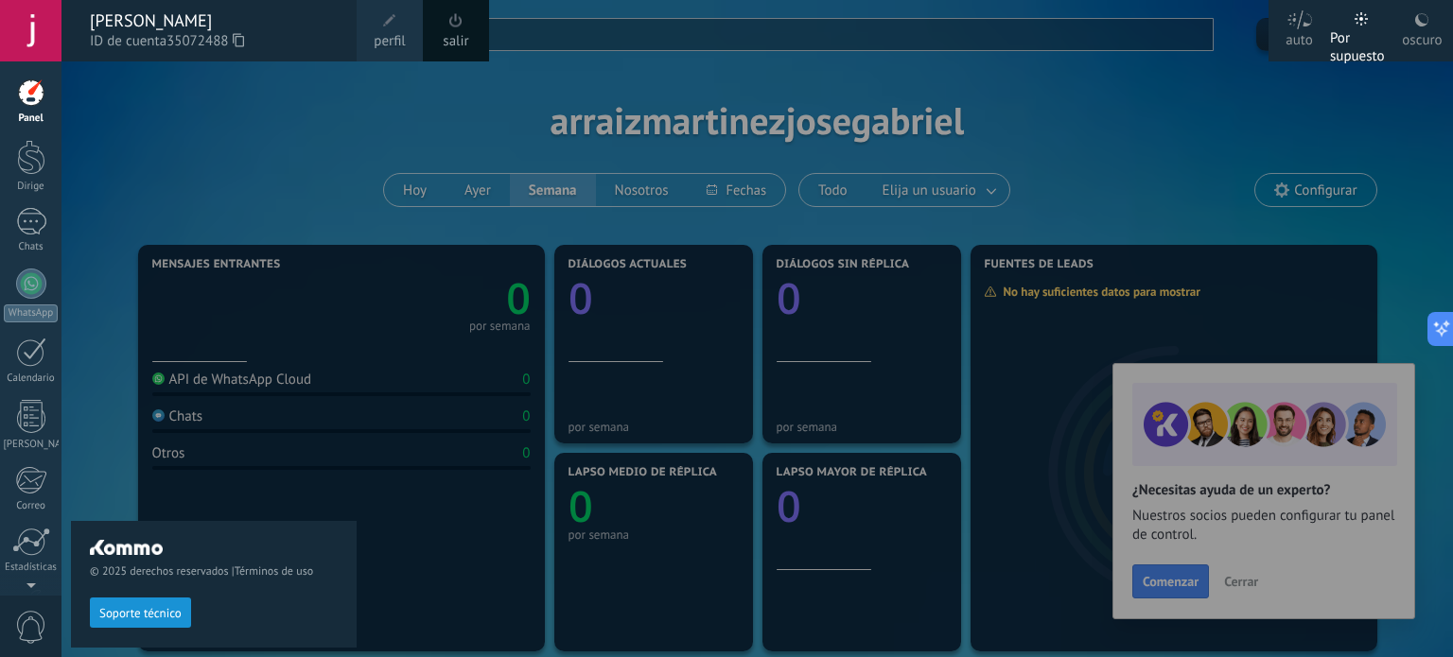
click at [389, 22] on span at bounding box center [389, 20] width 13 height 13
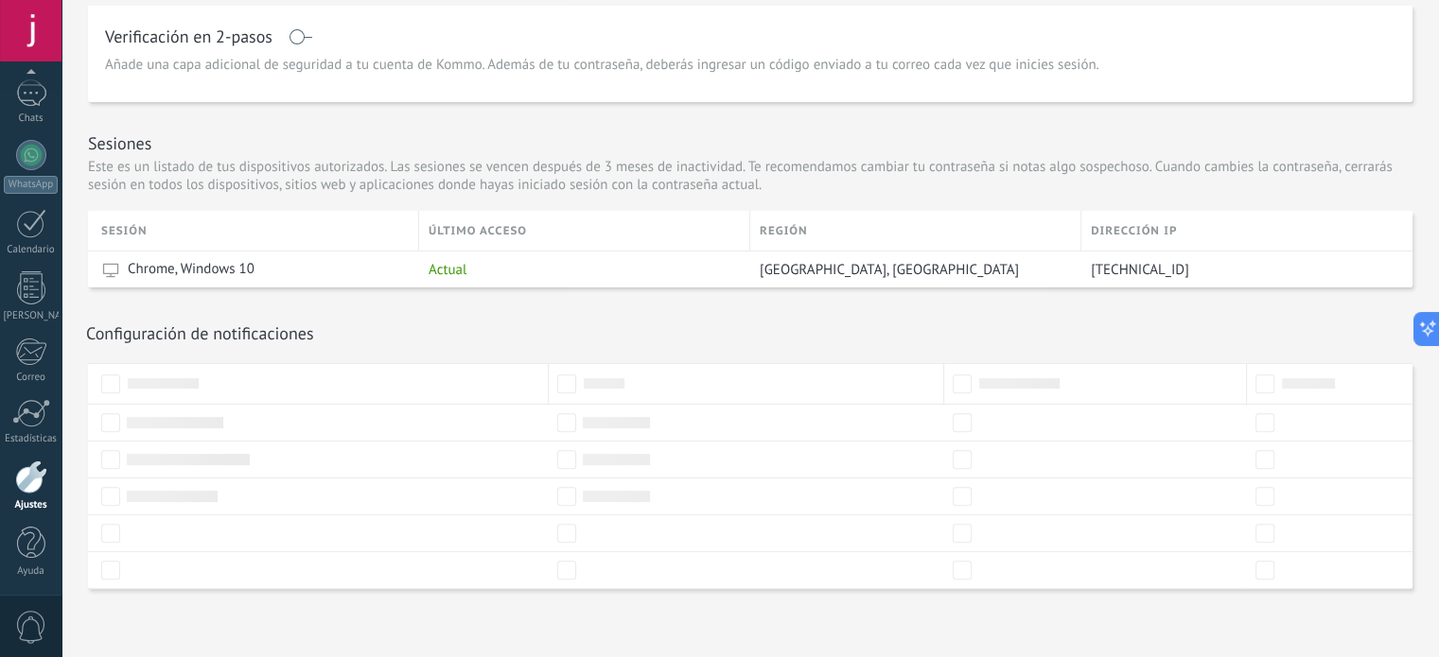
scroll to position [571, 0]
